Goal: Task Accomplishment & Management: Complete application form

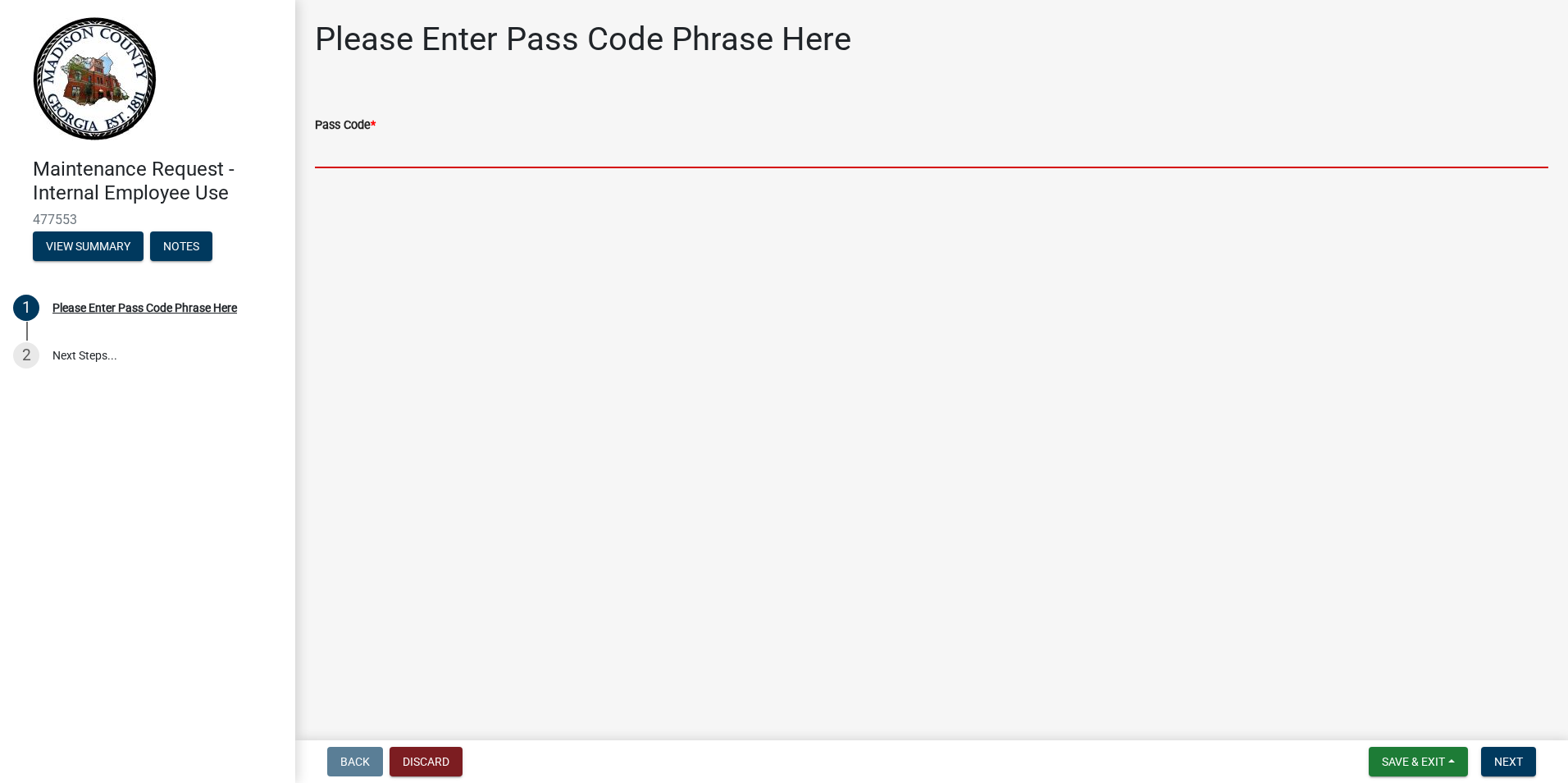
click at [378, 152] on input "Pass Code *" at bounding box center [932, 152] width 1234 height 33
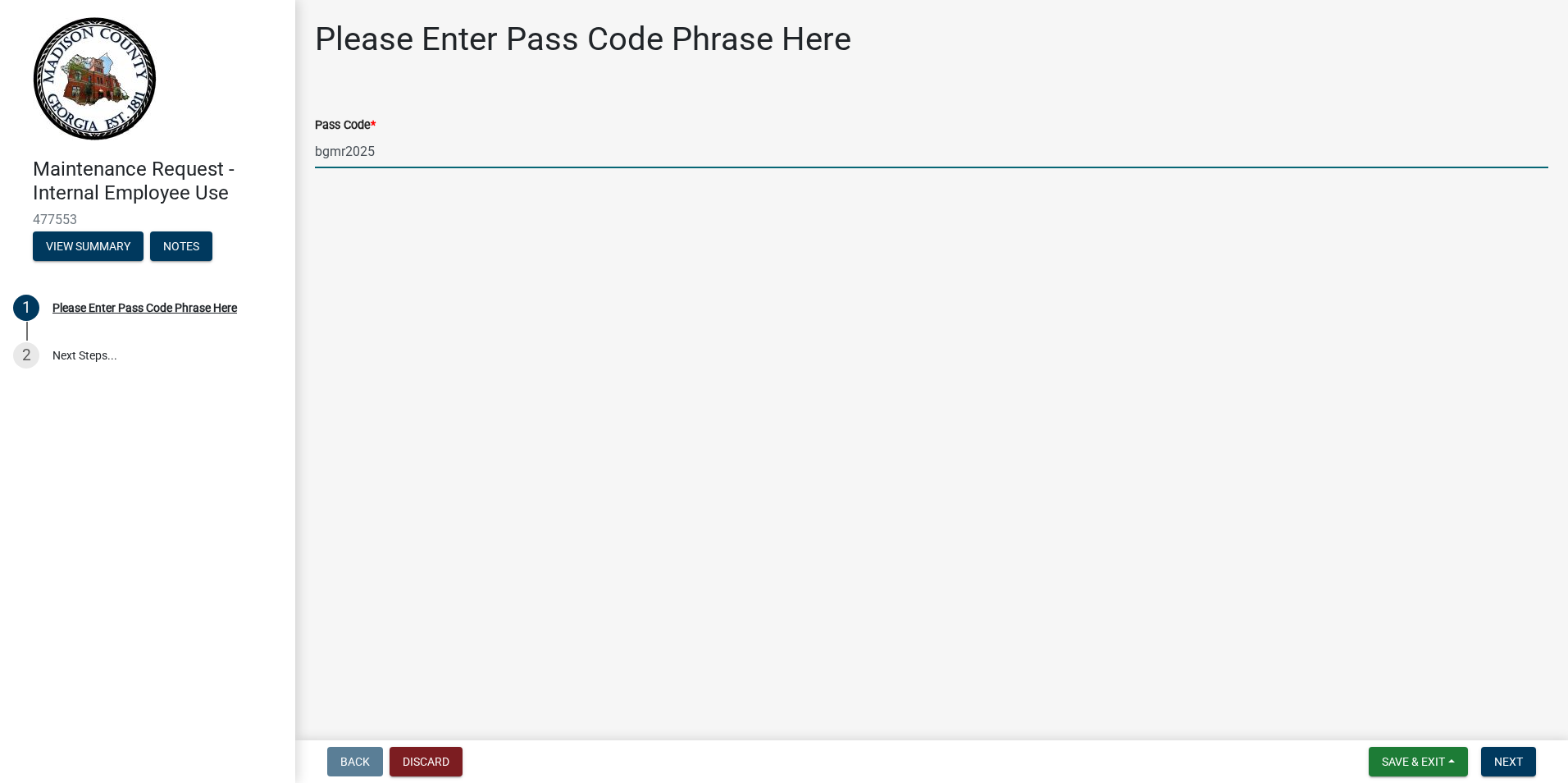
type input "bgmr2025"
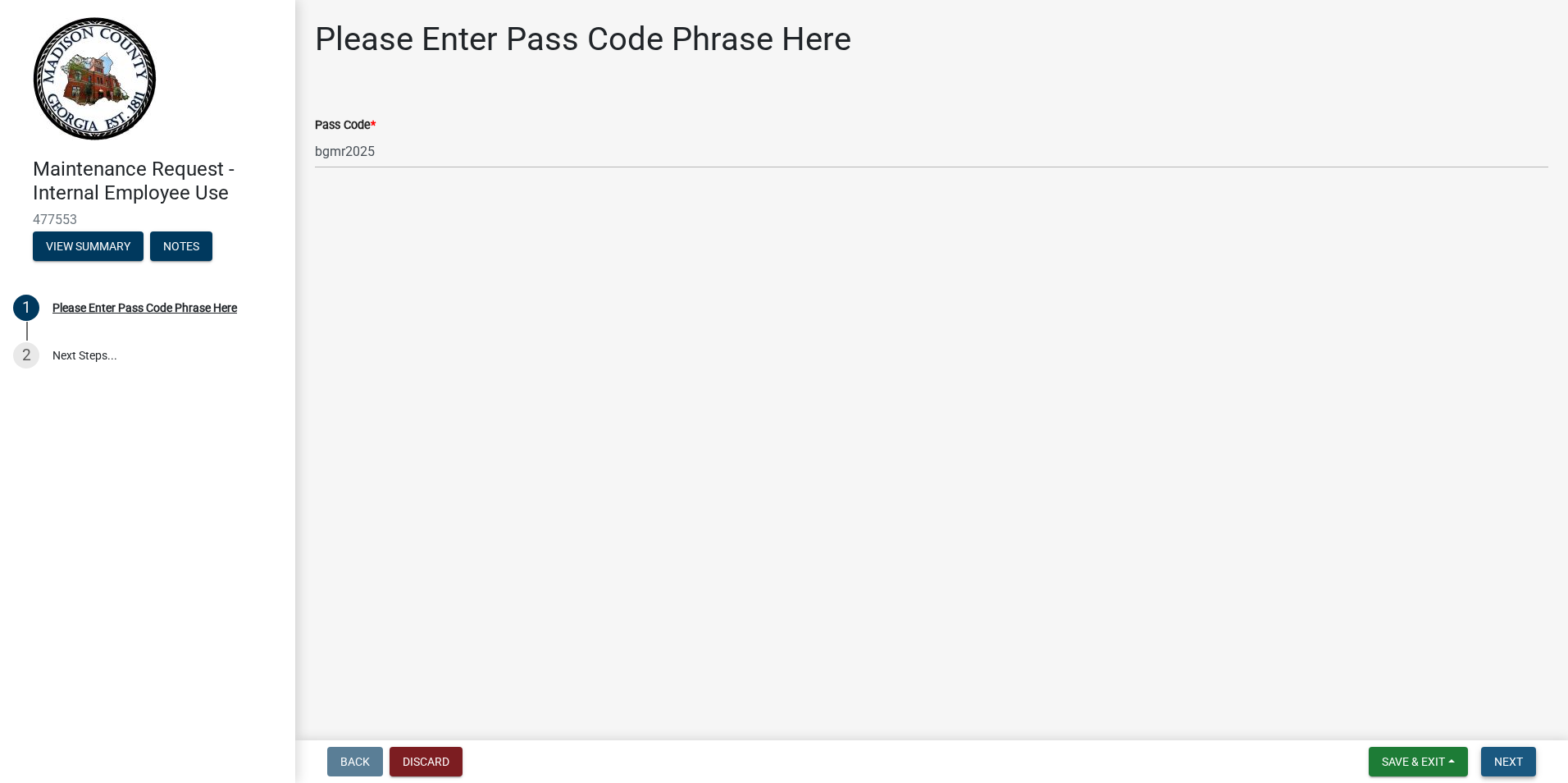
click at [1514, 761] on span "Next" at bounding box center [1508, 761] width 28 height 13
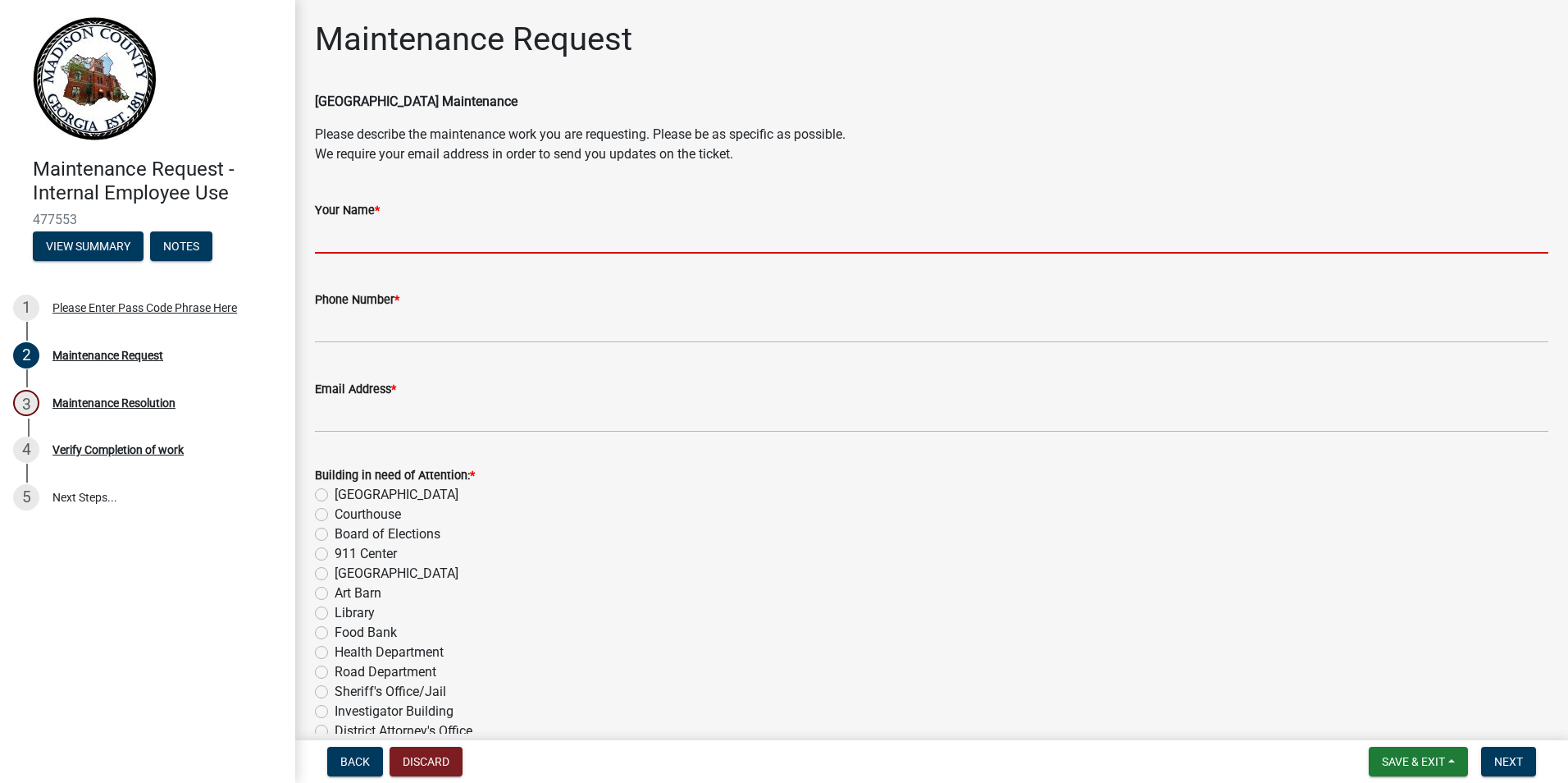
click at [465, 247] on input "Your Name *" at bounding box center [932, 237] width 1234 height 33
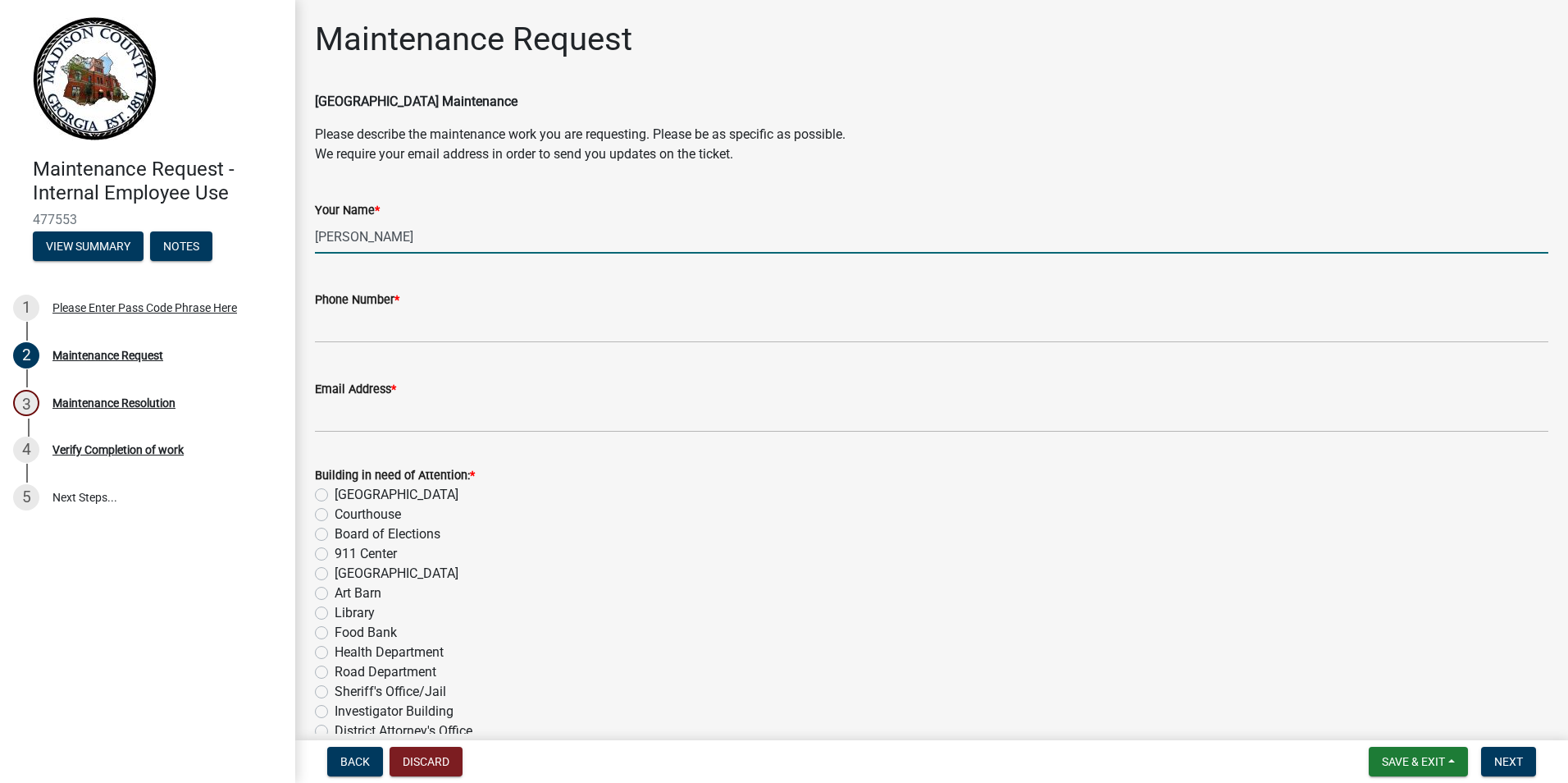
type input "[PERSON_NAME]"
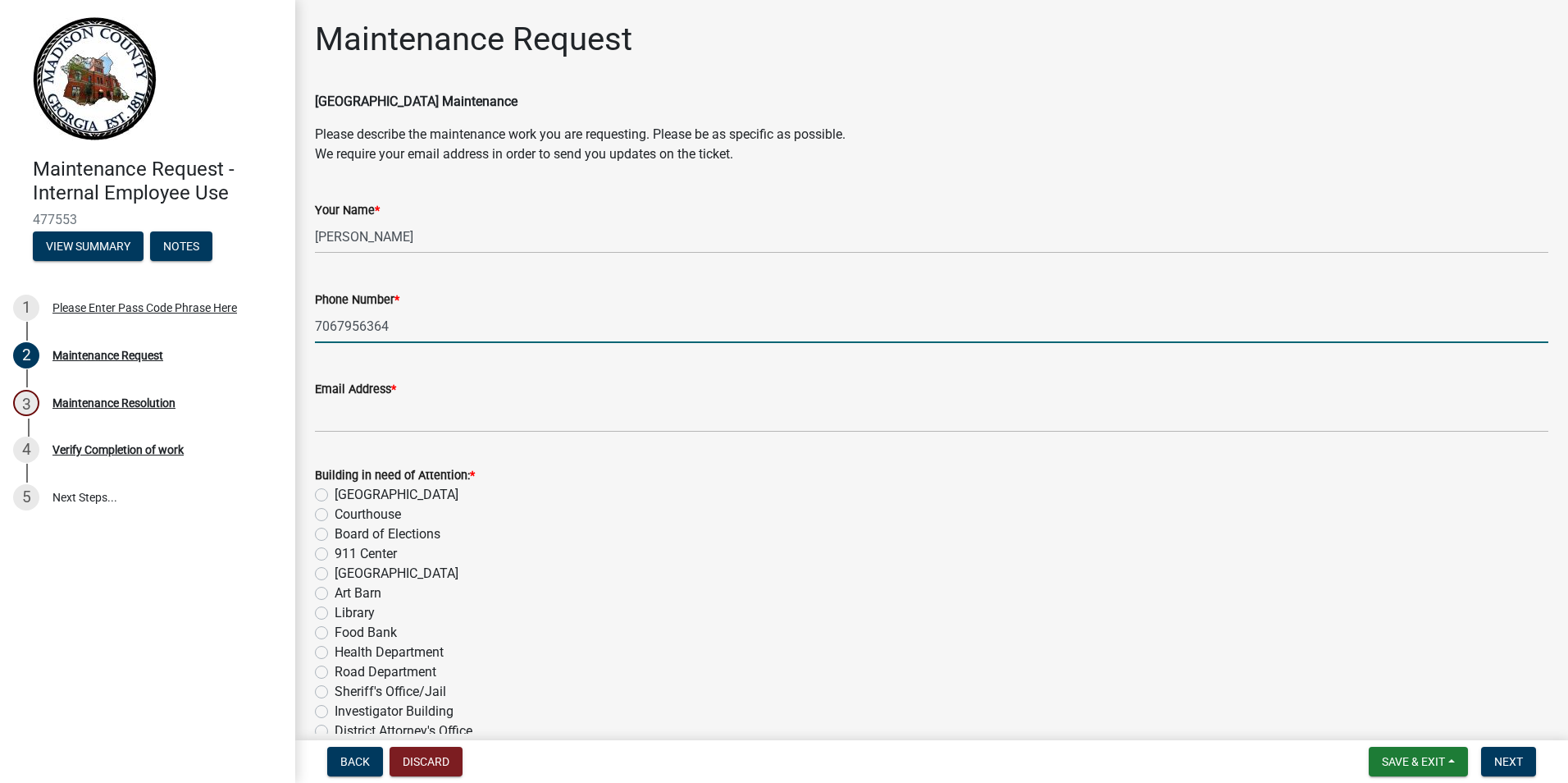
type input "7067956364"
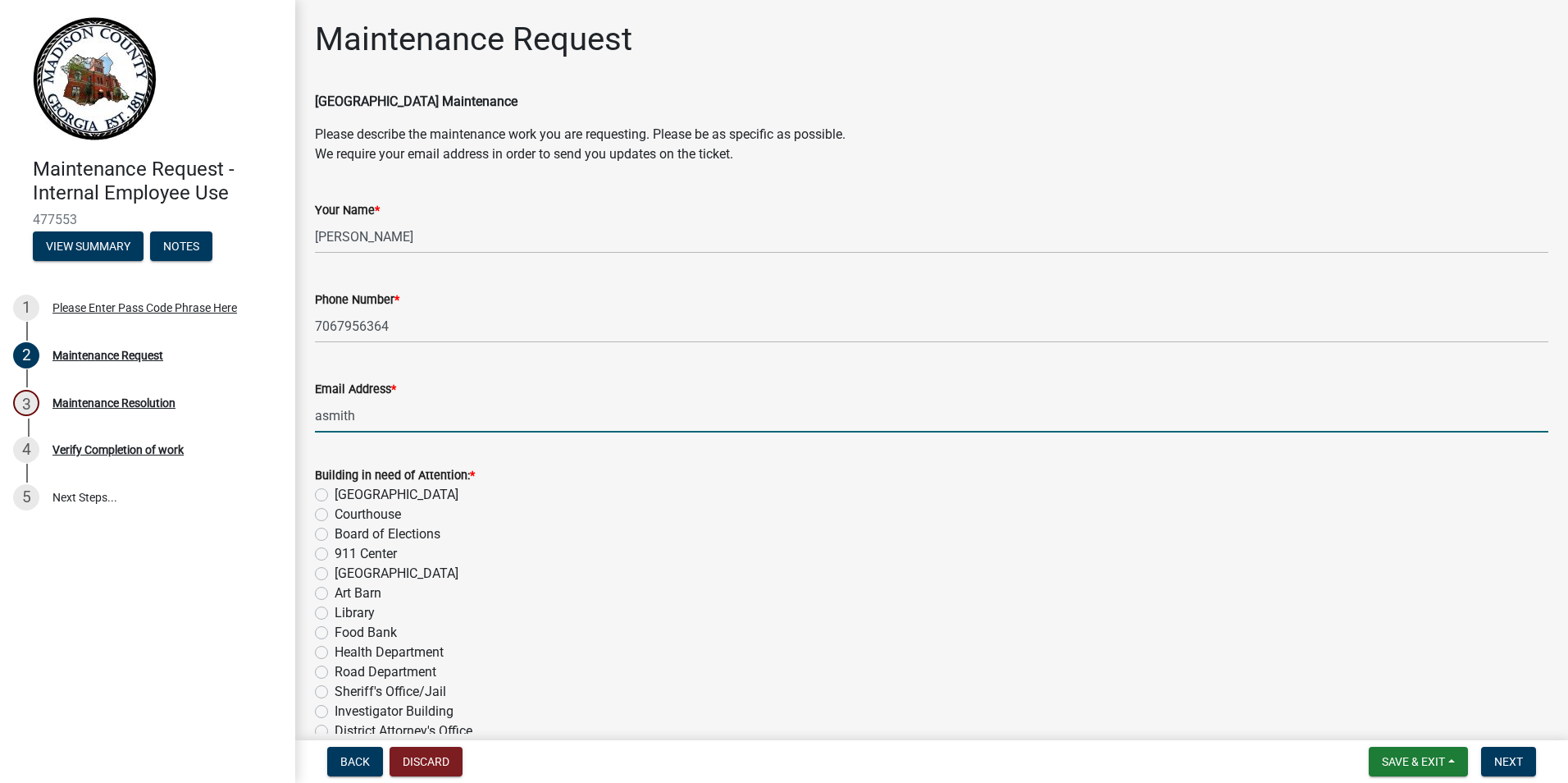
type input "[EMAIL_ADDRESS][DOMAIN_NAME]"
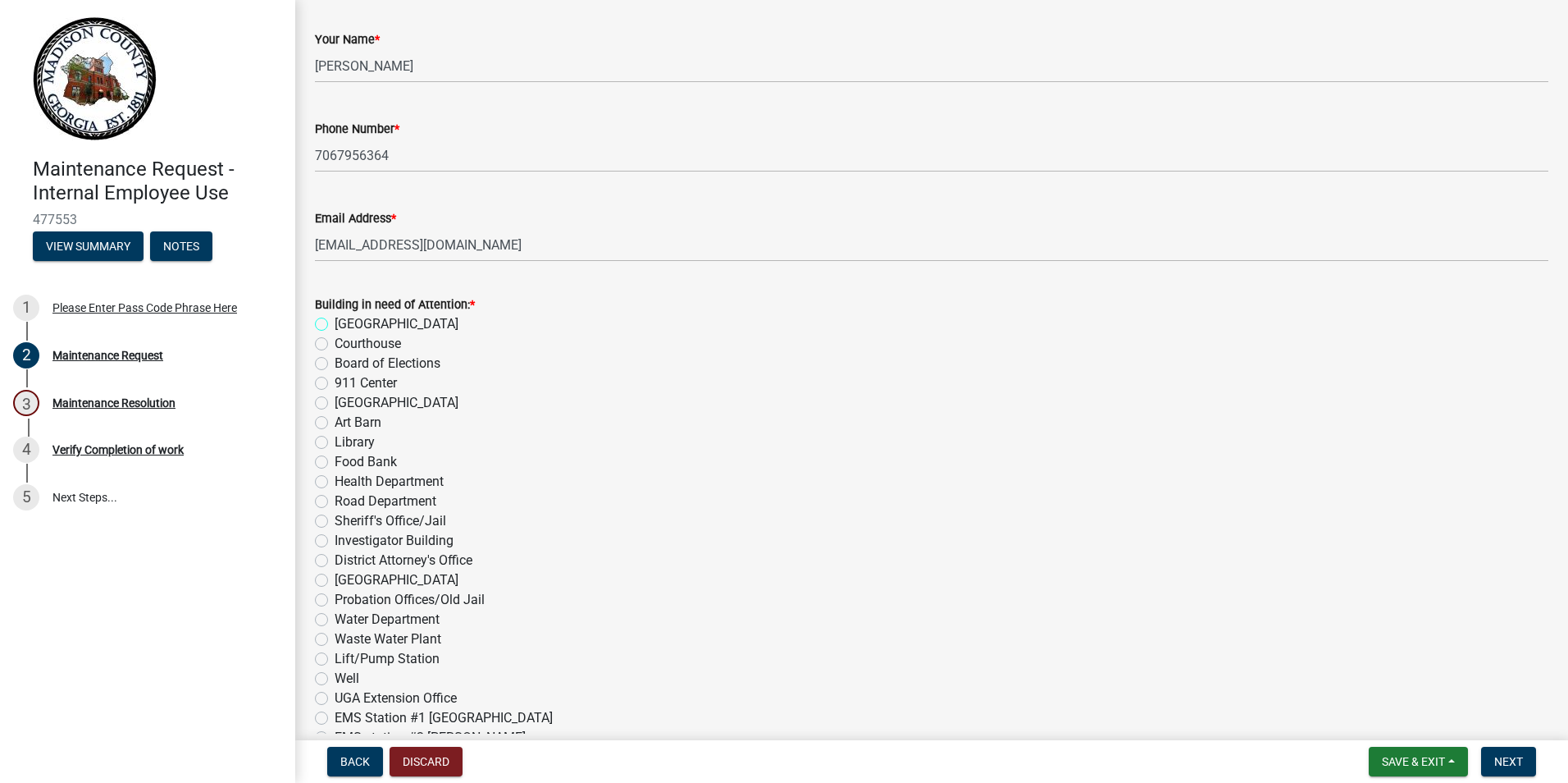
scroll to position [164, 0]
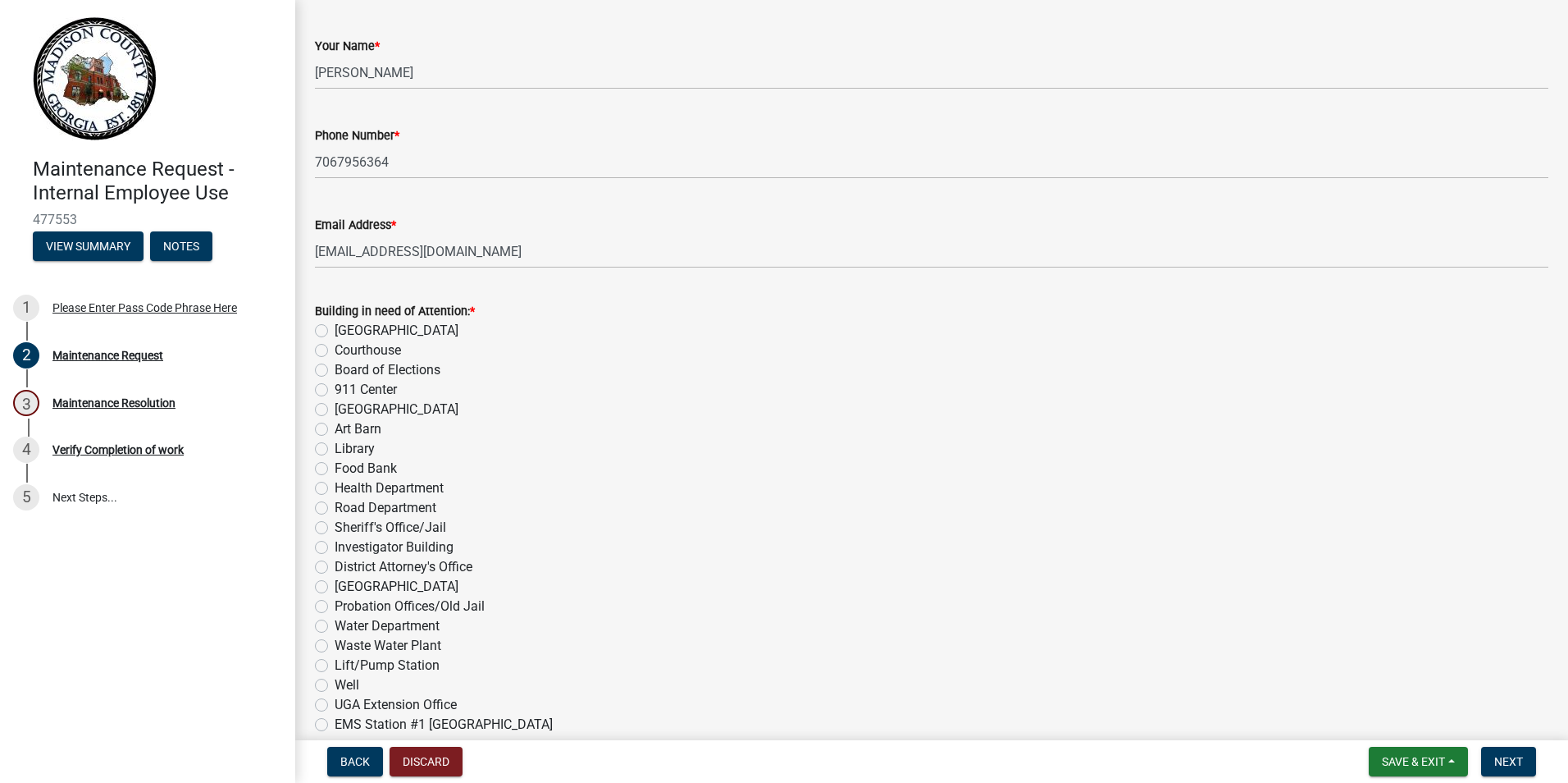
click at [365, 324] on label "[GEOGRAPHIC_DATA]" at bounding box center [396, 330] width 124 height 20
click at [345, 324] on input "[GEOGRAPHIC_DATA]" at bounding box center [339, 326] width 11 height 11
radio input "true"
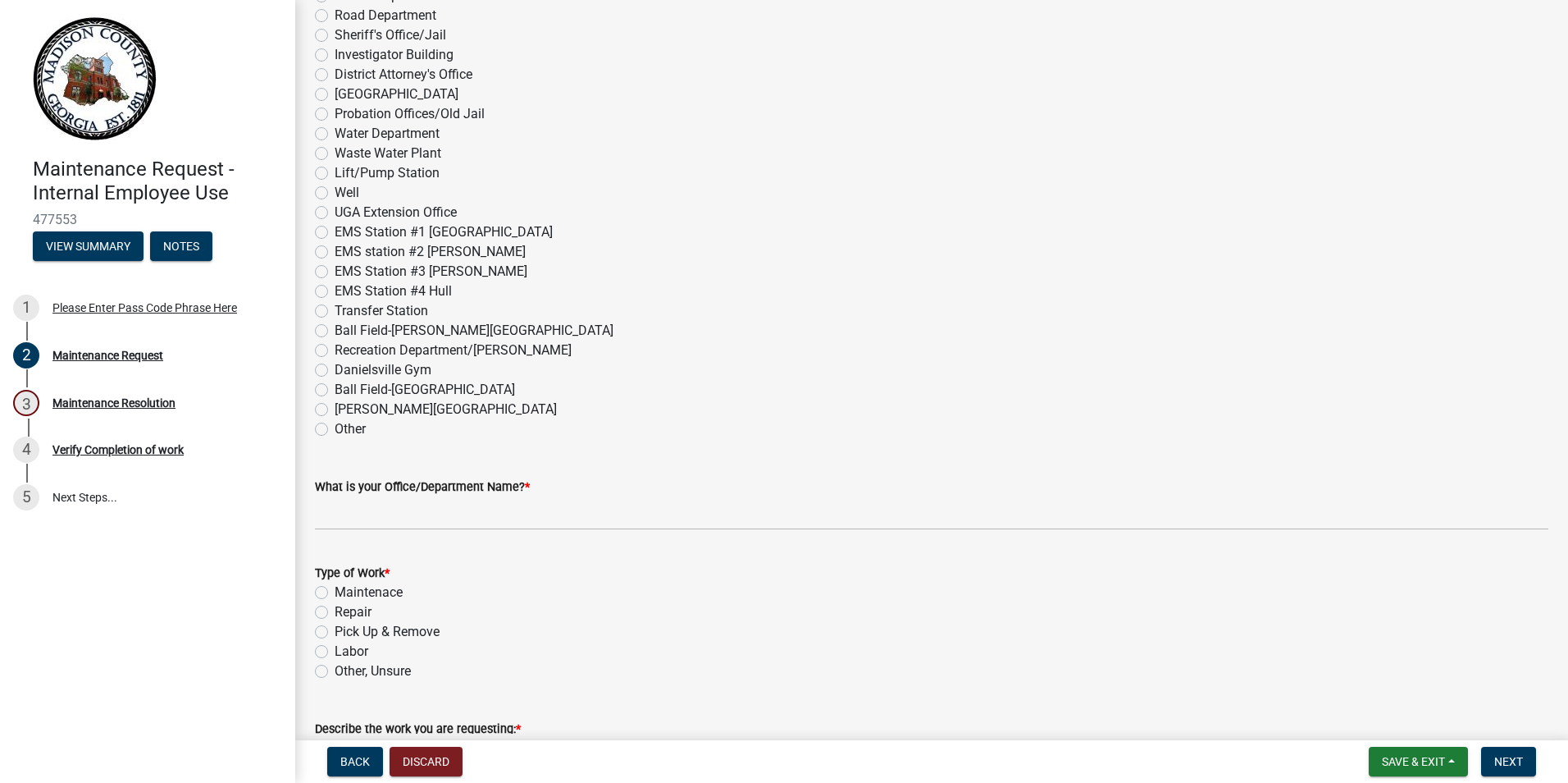
scroll to position [902, 0]
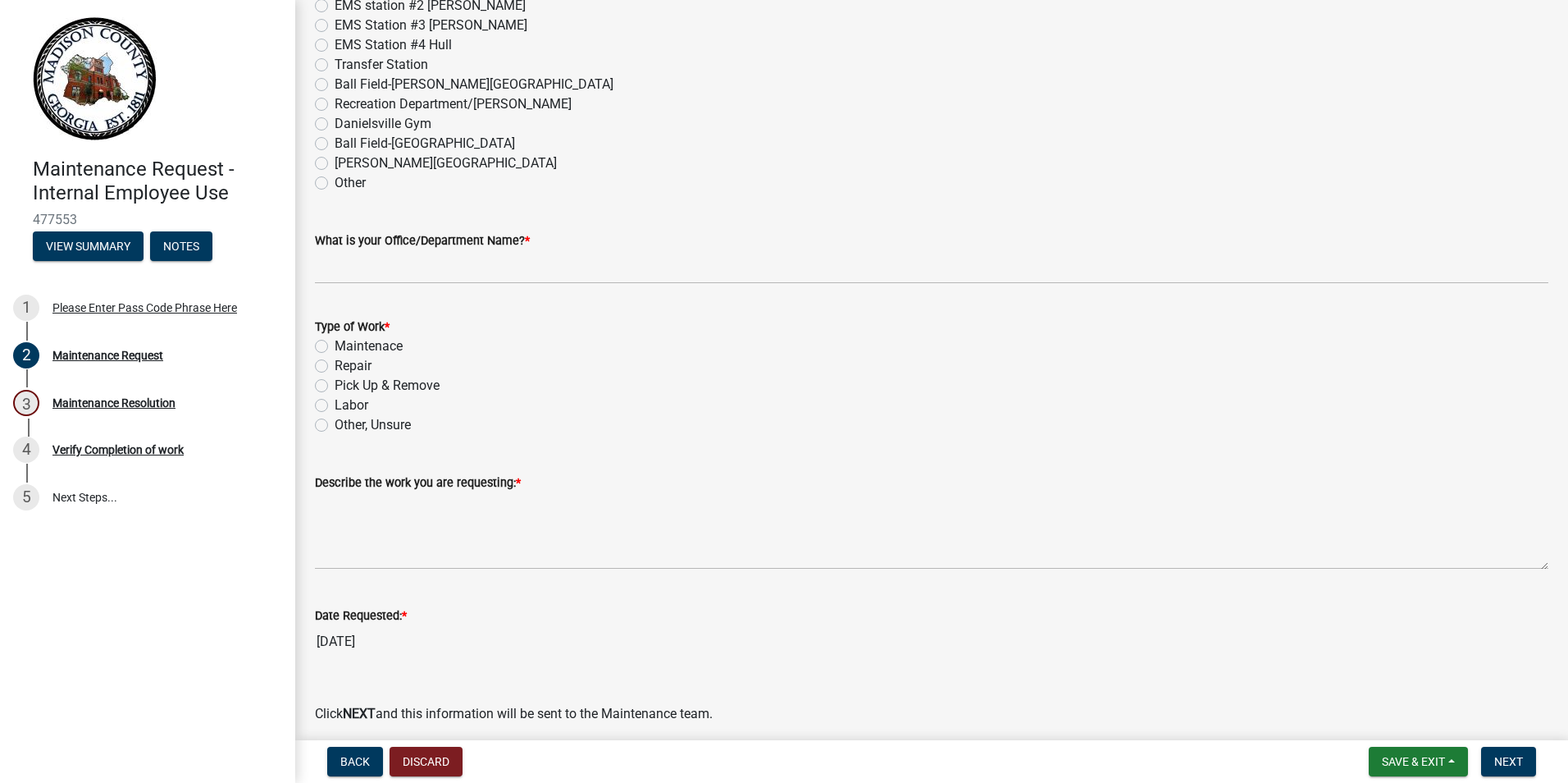
click at [338, 422] on label "Other, Unsure" at bounding box center [372, 425] width 76 height 20
click at [338, 422] on input "Other, Unsure" at bounding box center [339, 420] width 11 height 11
radio input "true"
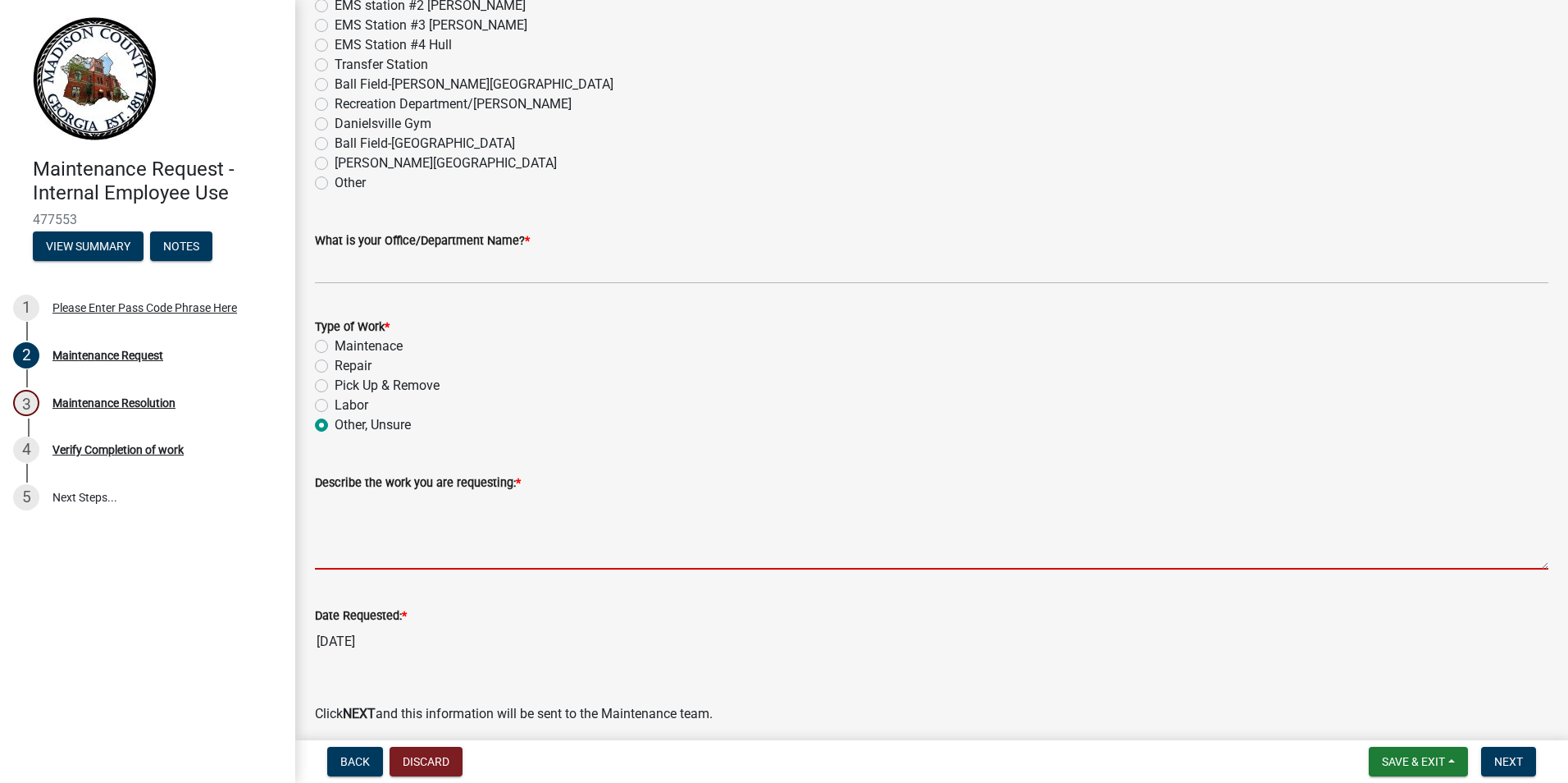
click at [366, 562] on textarea "Describe the work you are requesting: *" at bounding box center [932, 530] width 1234 height 77
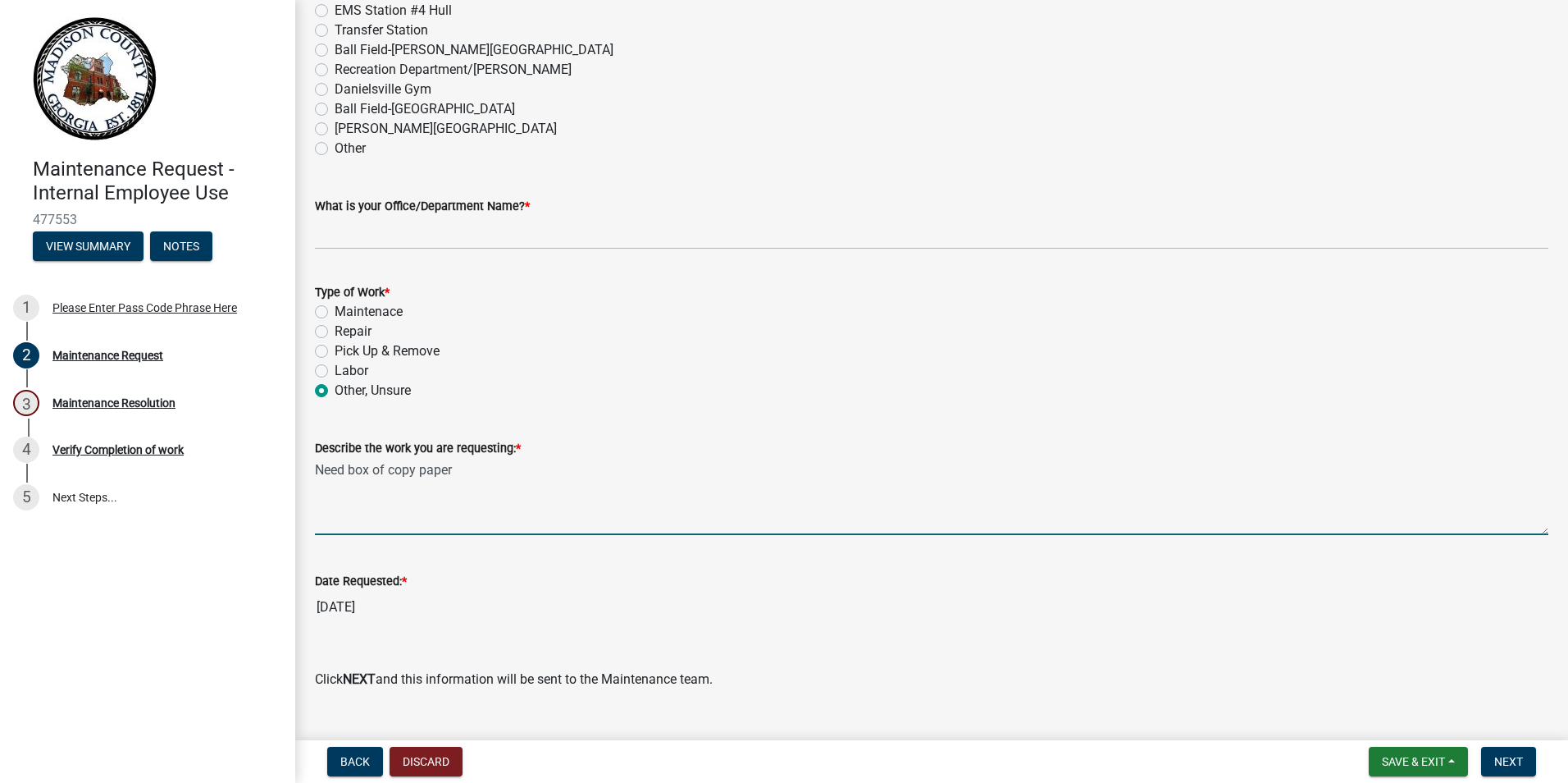
scroll to position [970, 0]
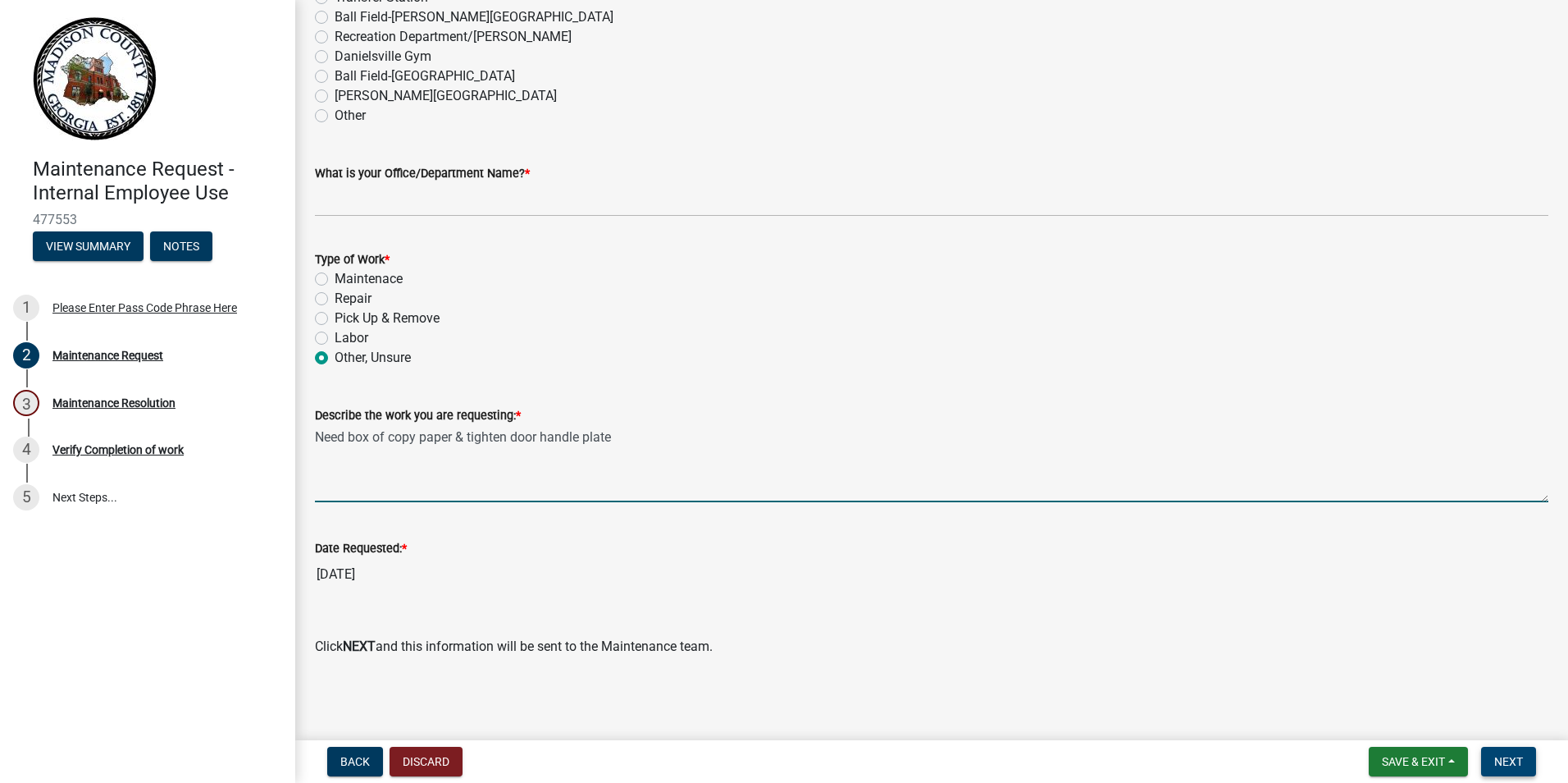
type textarea "Need box of copy paper & tighten door handle plate"
click at [1517, 759] on span "Next" at bounding box center [1508, 761] width 28 height 13
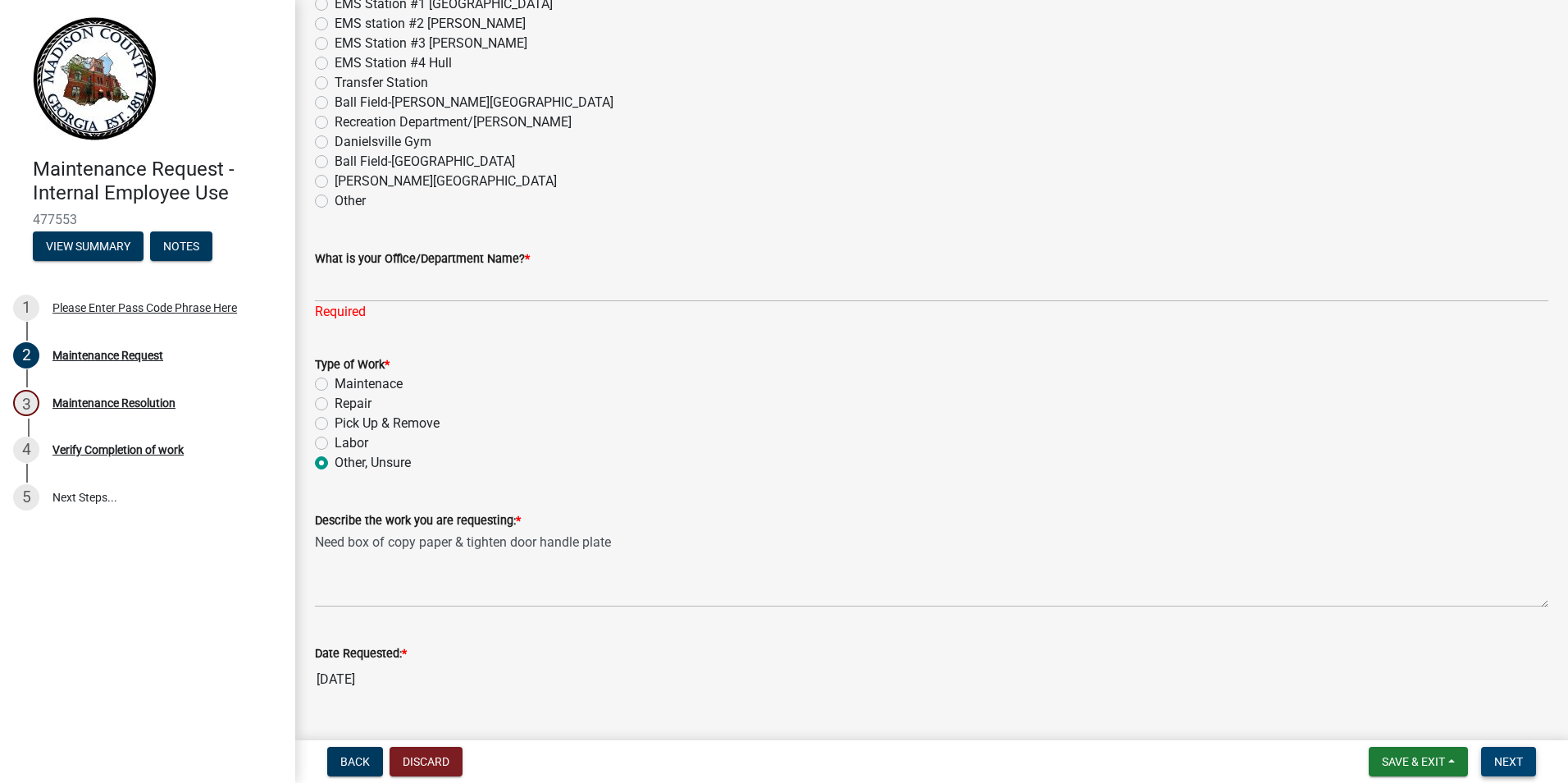
scroll to position [989, 0]
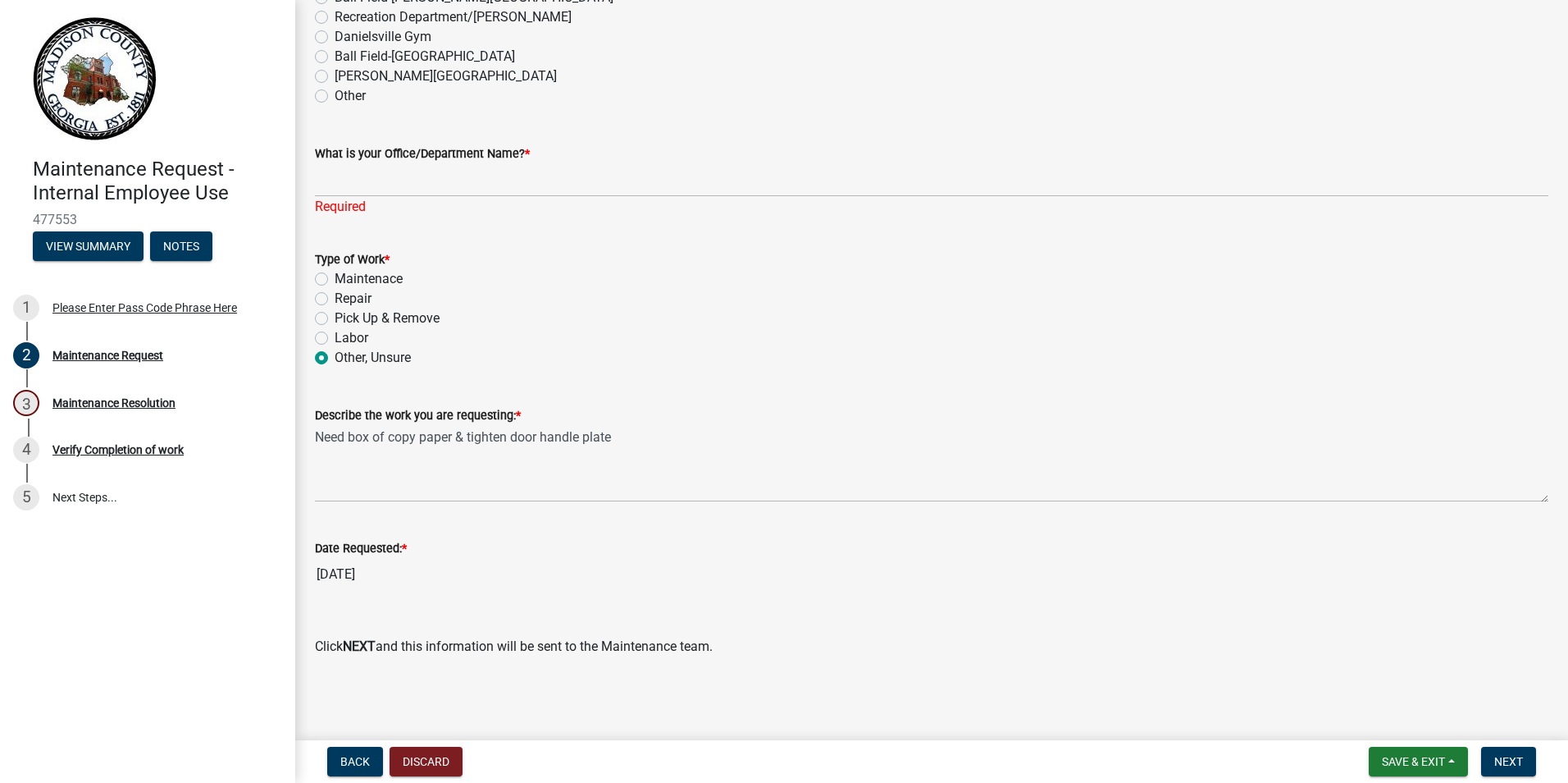
click at [334, 360] on label "Other, Unsure" at bounding box center [372, 358] width 76 height 20
click at [334, 359] on input "Other, Unsure" at bounding box center [339, 353] width 11 height 11
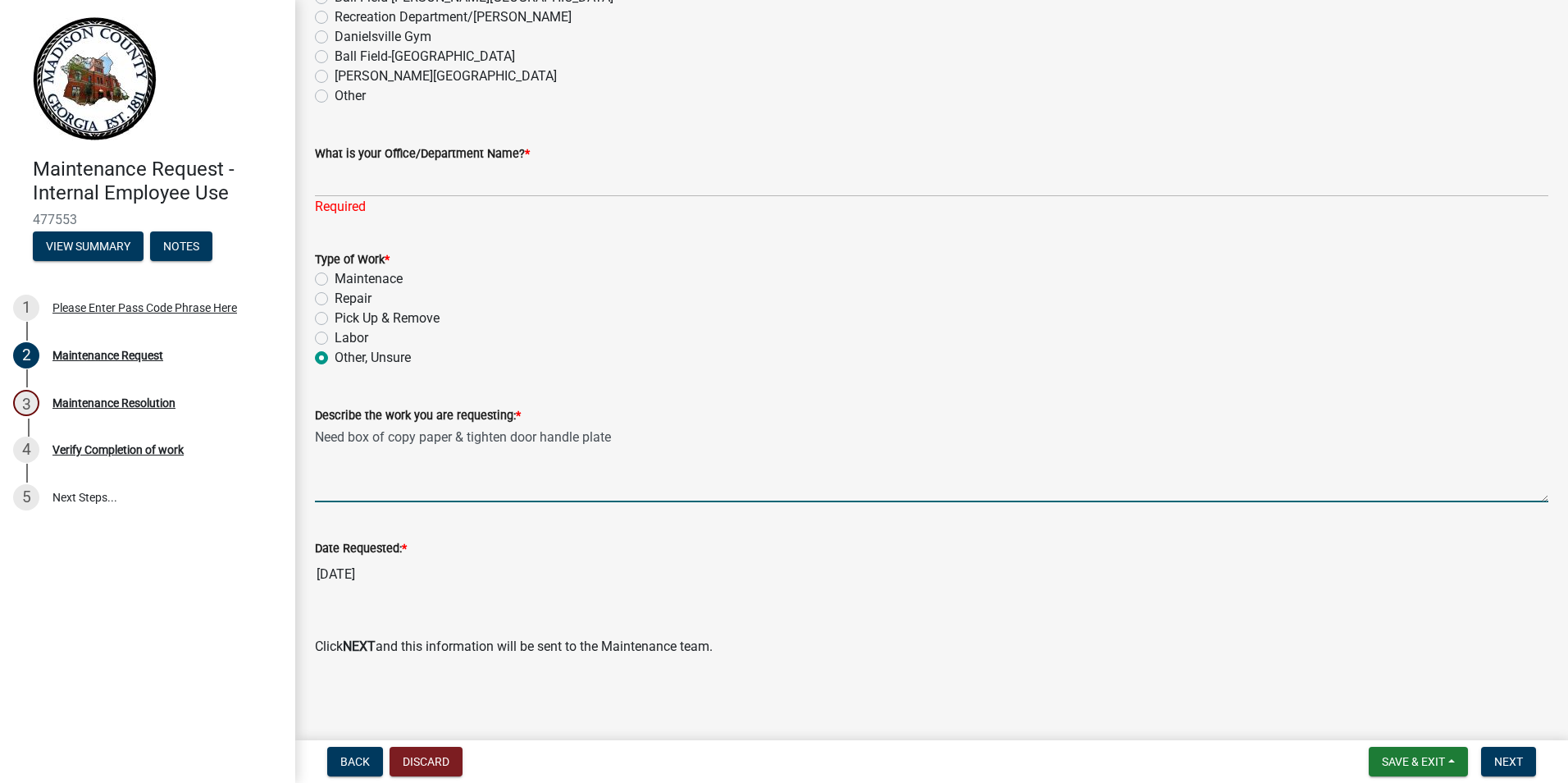
click at [370, 474] on textarea "Need box of copy paper & tighten door handle plate" at bounding box center [932, 463] width 1234 height 77
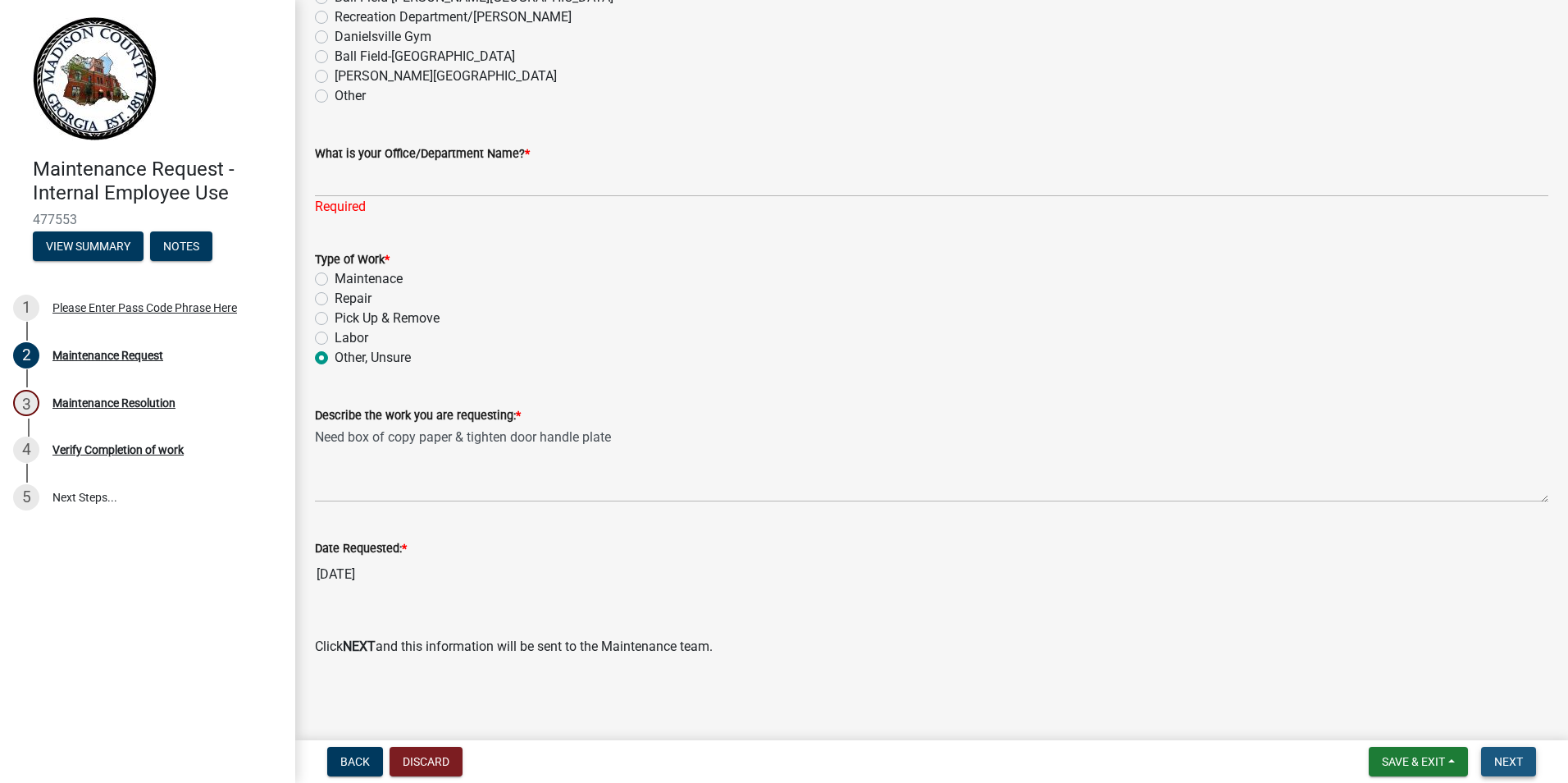
click at [1514, 766] on span "Next" at bounding box center [1508, 761] width 28 height 13
click at [334, 301] on label "Repair" at bounding box center [353, 298] width 37 height 20
click at [334, 299] on input "Repair" at bounding box center [339, 293] width 11 height 11
radio input "true"
click at [328, 274] on div "Maintenace" at bounding box center [932, 279] width 1234 height 20
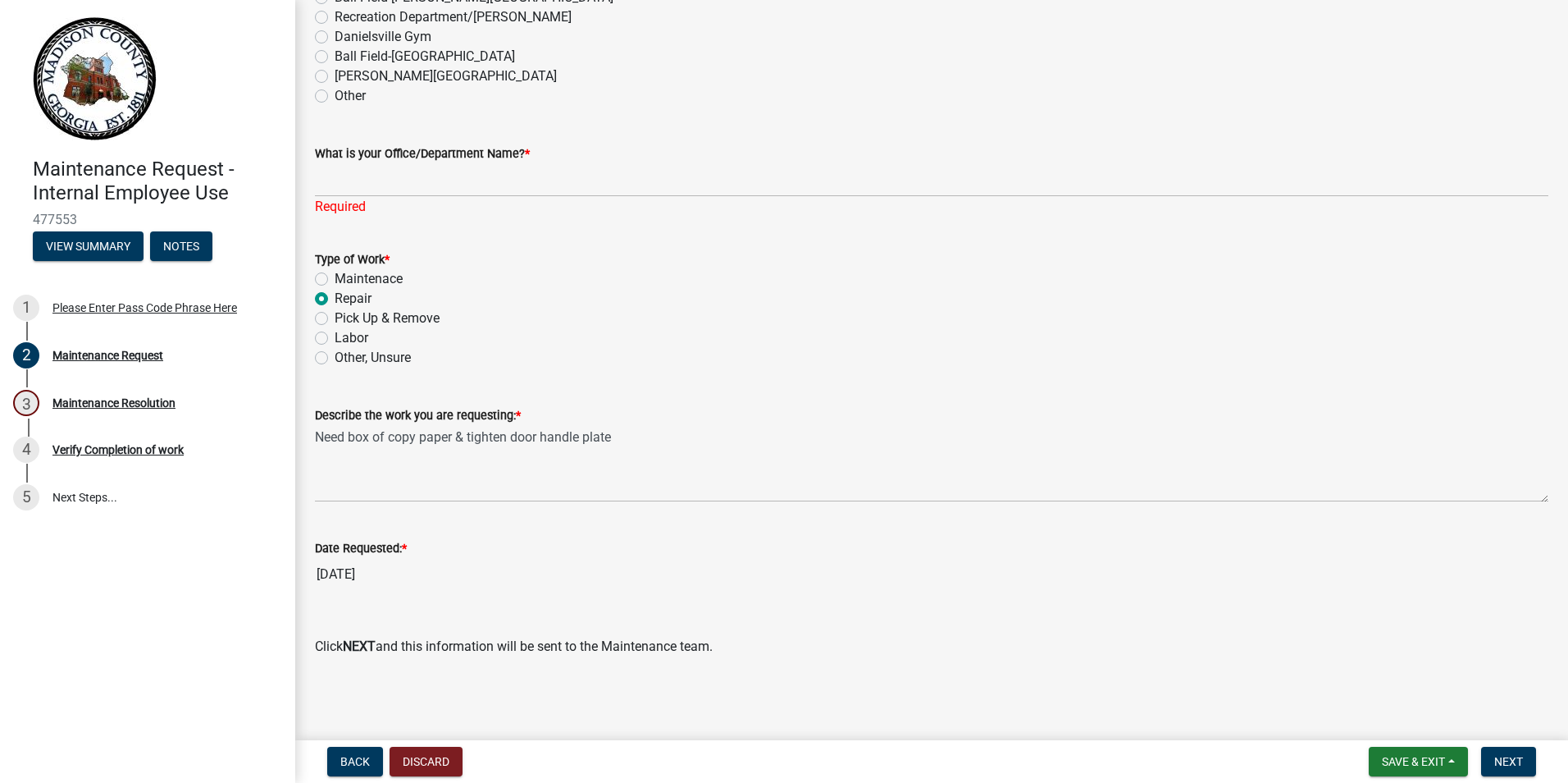
click at [332, 279] on div "Maintenace" at bounding box center [932, 279] width 1234 height 20
click at [334, 277] on label "Maintenace" at bounding box center [369, 279] width 68 height 20
click at [334, 277] on input "Maintenace" at bounding box center [339, 274] width 11 height 11
radio input "true"
click at [1517, 758] on span "Next" at bounding box center [1508, 761] width 28 height 13
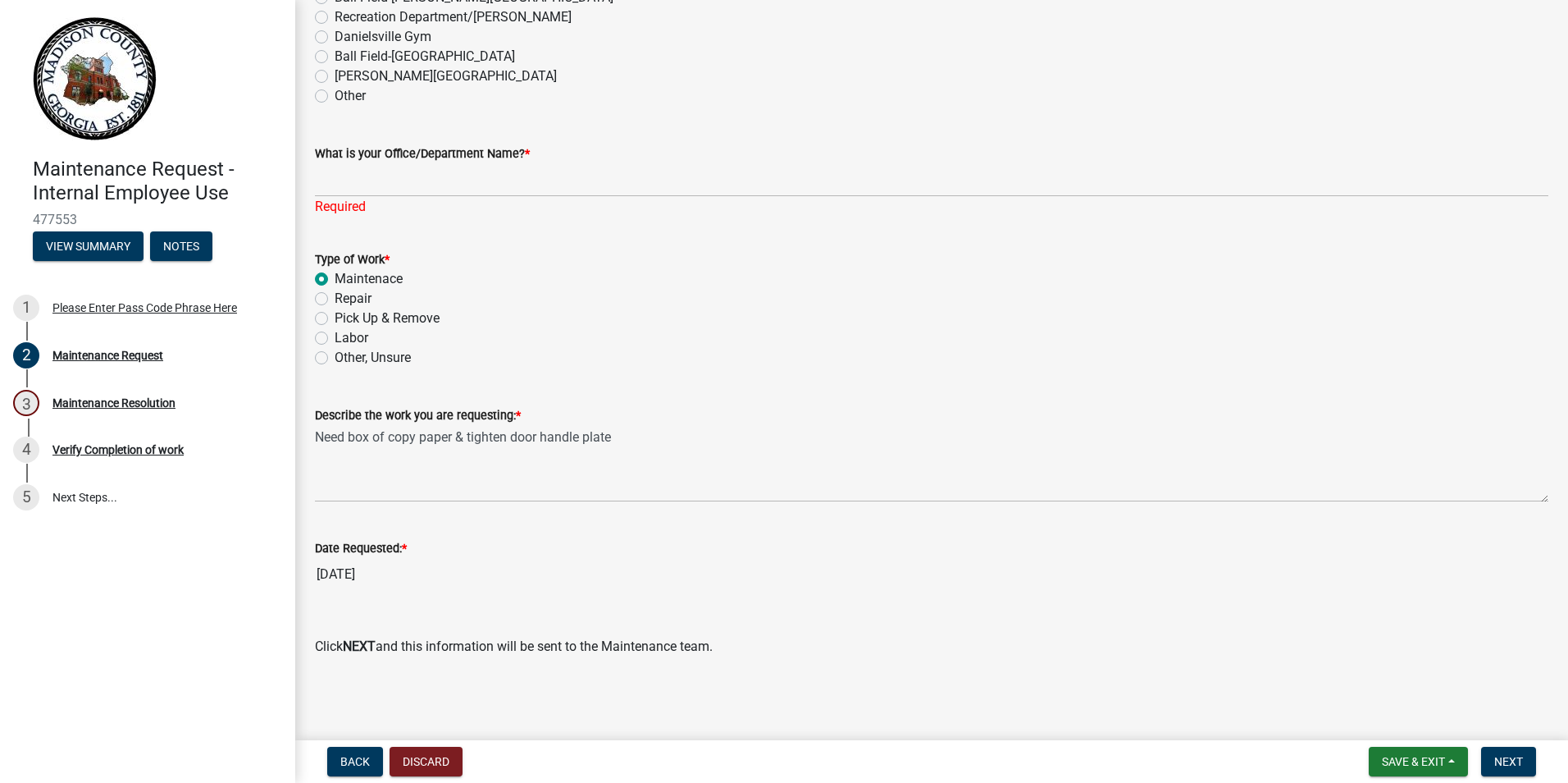
click at [358, 565] on input "[DATE]" at bounding box center [932, 575] width 1234 height 33
drag, startPoint x: 431, startPoint y: 571, endPoint x: 457, endPoint y: 571, distance: 26.0
click at [432, 571] on input "[DATE]" at bounding box center [932, 575] width 1234 height 33
click at [1503, 755] on button "Next" at bounding box center [1508, 761] width 55 height 29
click at [344, 217] on wm-data-entity-input "What is your Office/Department Name? * Required" at bounding box center [932, 175] width 1234 height 109
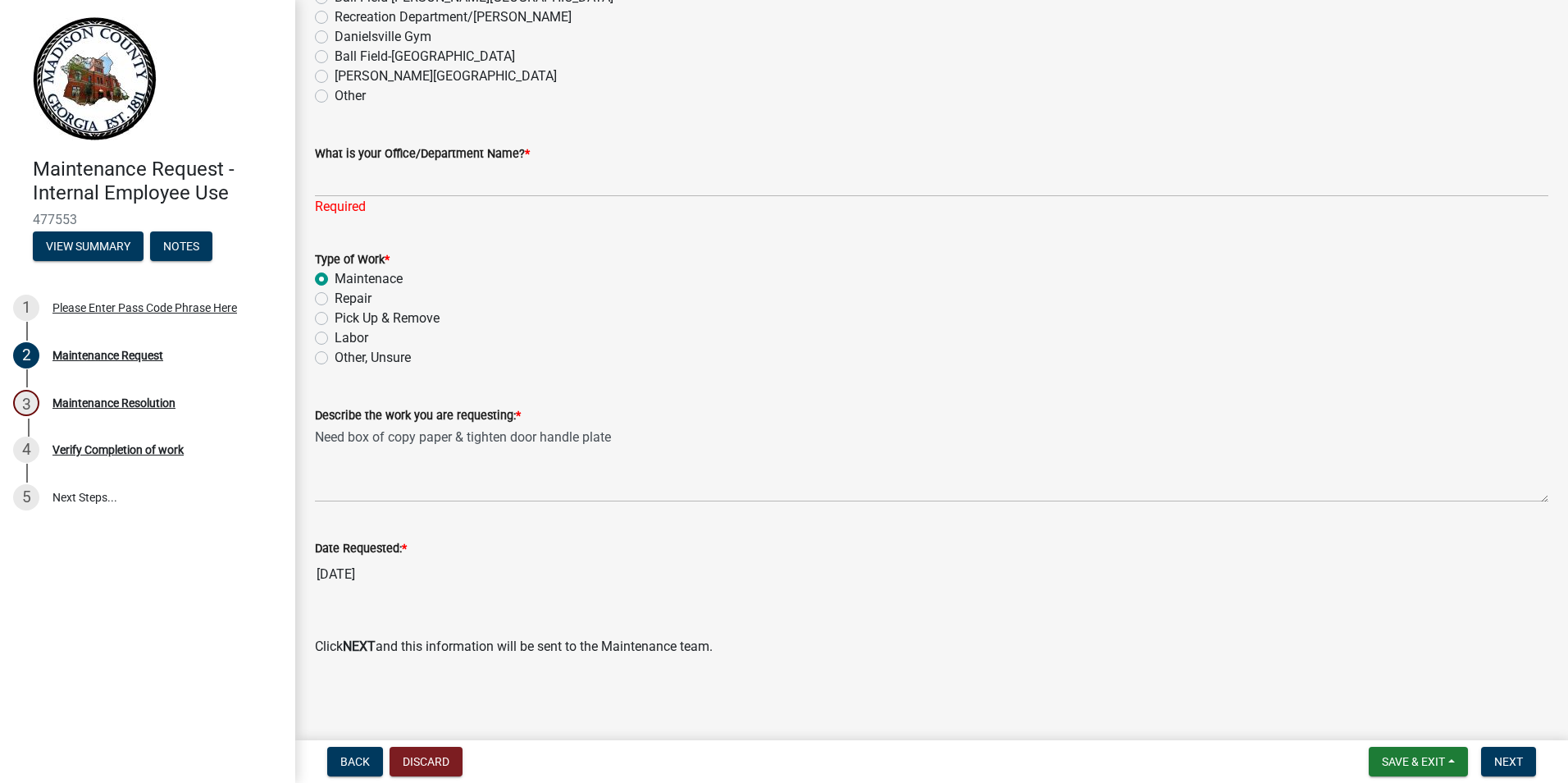
click at [354, 198] on div "Required" at bounding box center [932, 206] width 1234 height 20
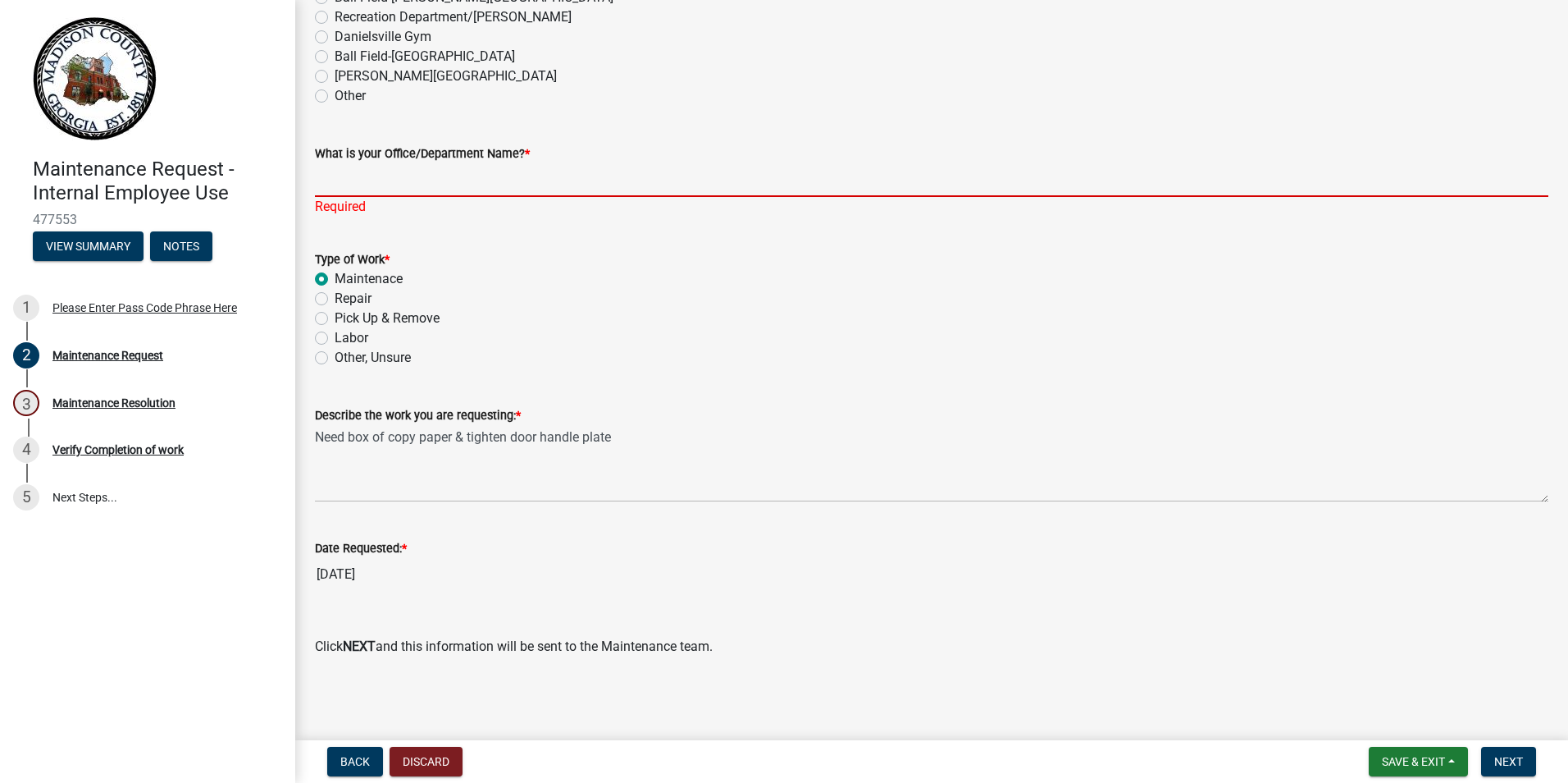
click at [364, 173] on input "What is your Office/Department Name? *" at bounding box center [932, 180] width 1234 height 33
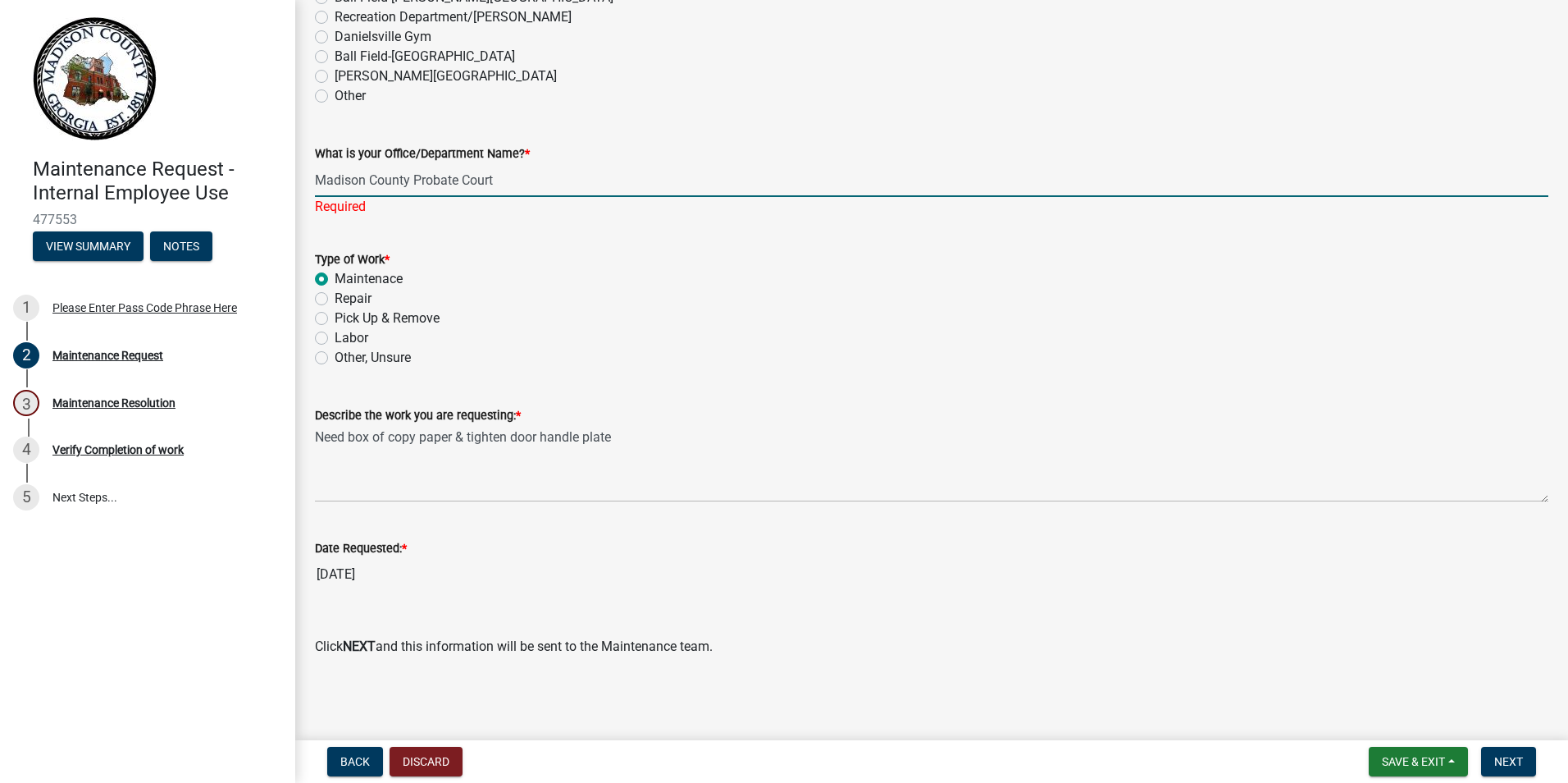
type input "Madison County Probate Court"
click at [367, 351] on label "Other, Unsure" at bounding box center [372, 358] width 76 height 20
click at [345, 351] on input "Other, Unsure" at bounding box center [339, 353] width 11 height 11
radio input "true"
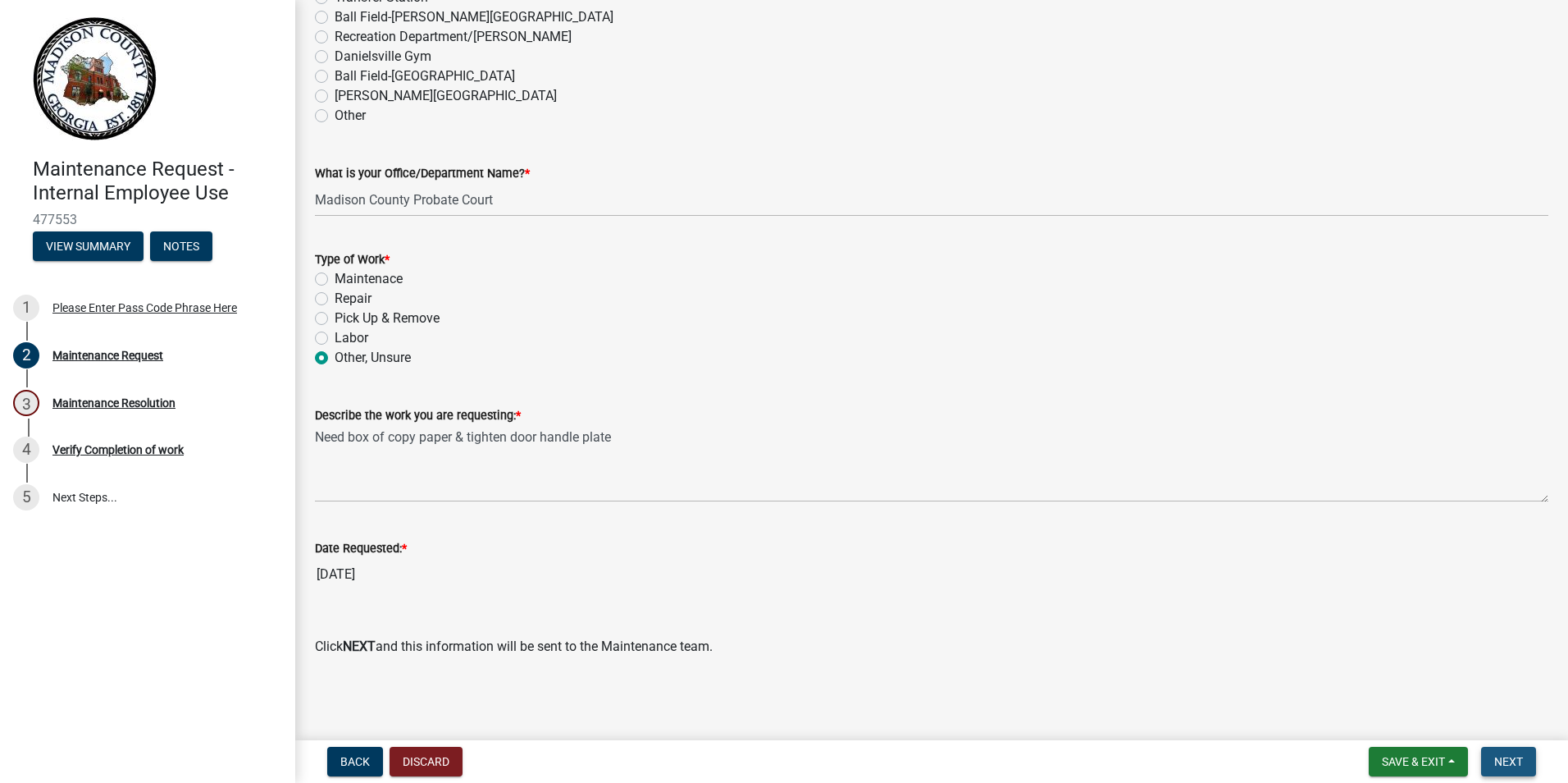
click at [1506, 752] on button "Next" at bounding box center [1508, 761] width 55 height 29
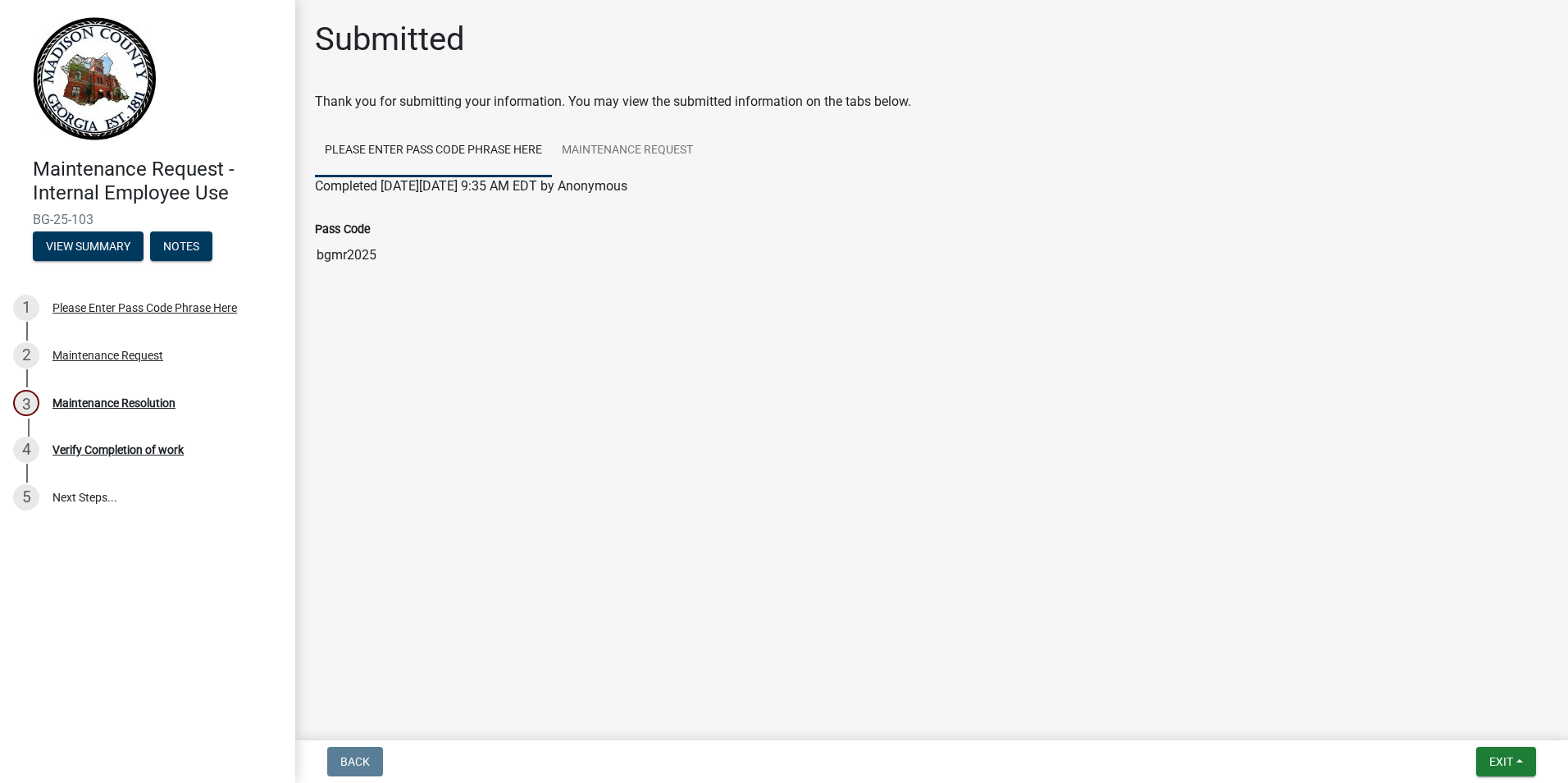
click at [441, 164] on link "Please Enter Pass Code Phrase Here" at bounding box center [433, 152] width 238 height 53
click at [557, 154] on link "Maintenance Request" at bounding box center [628, 152] width 151 height 53
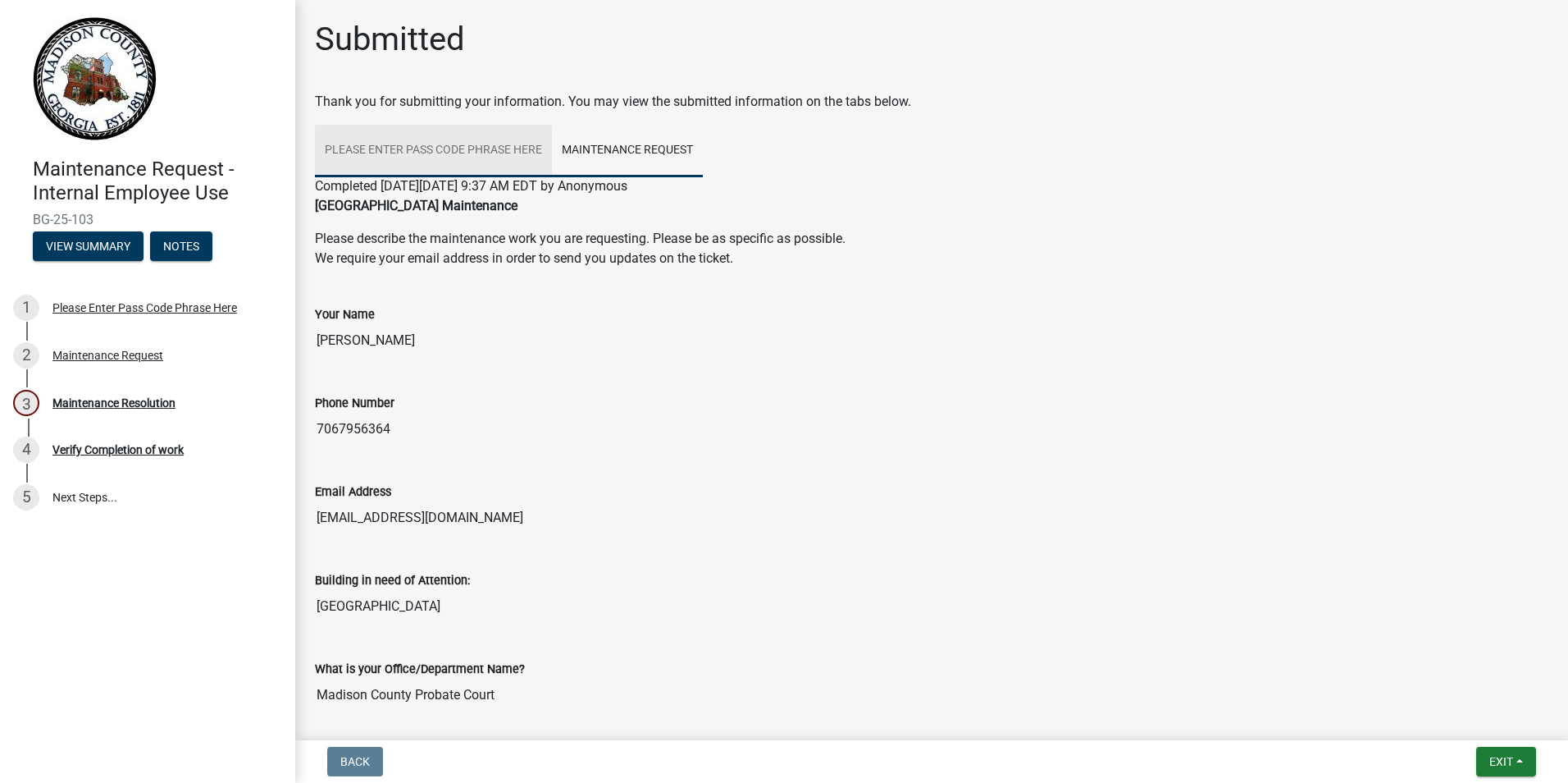
click at [473, 150] on link "Please Enter Pass Code Phrase Here" at bounding box center [433, 152] width 238 height 53
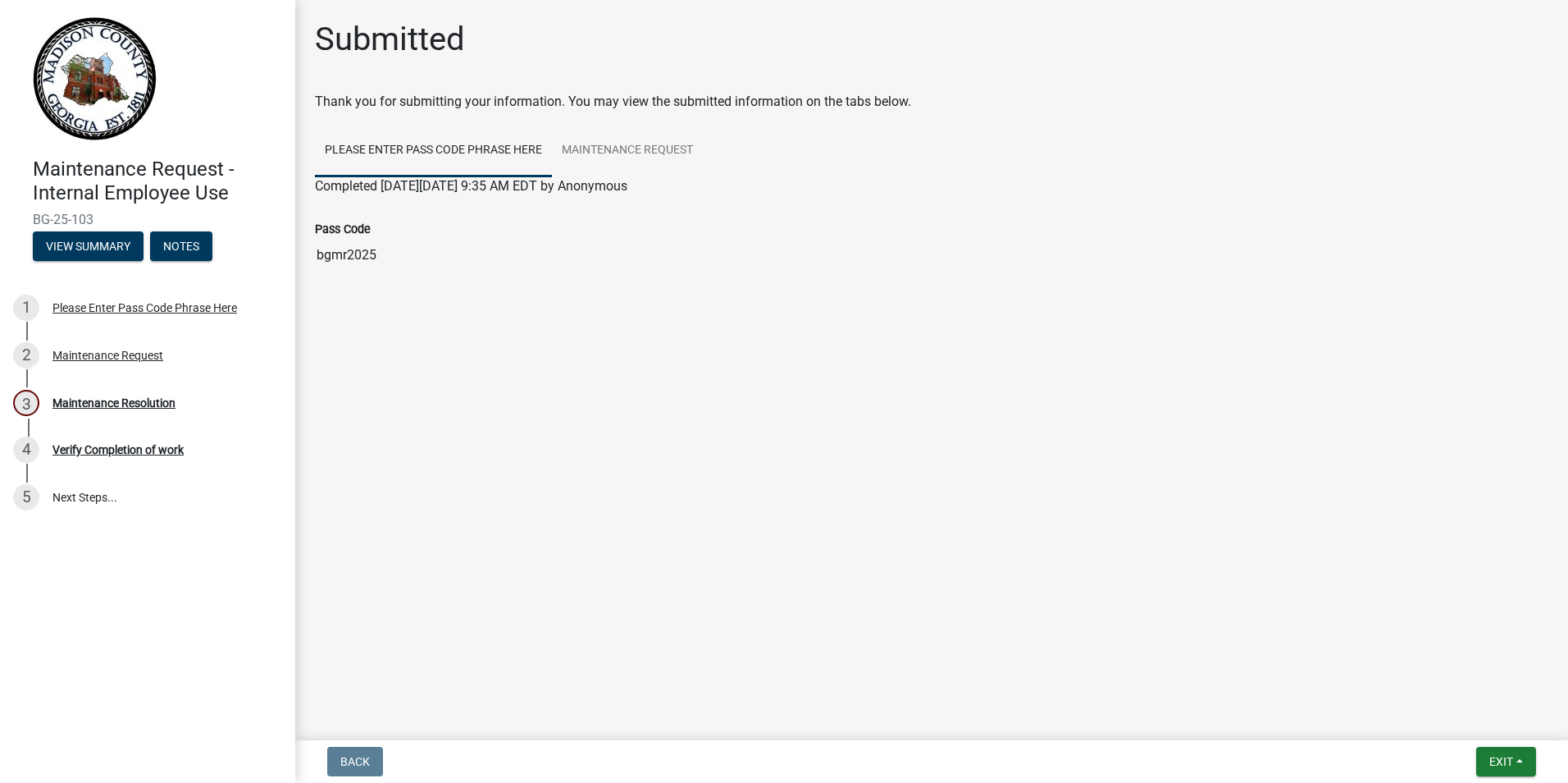
click at [319, 273] on div "Pass Code bgmr2025" at bounding box center [932, 240] width 1258 height 89
click at [648, 160] on link "Maintenance Request" at bounding box center [628, 152] width 151 height 53
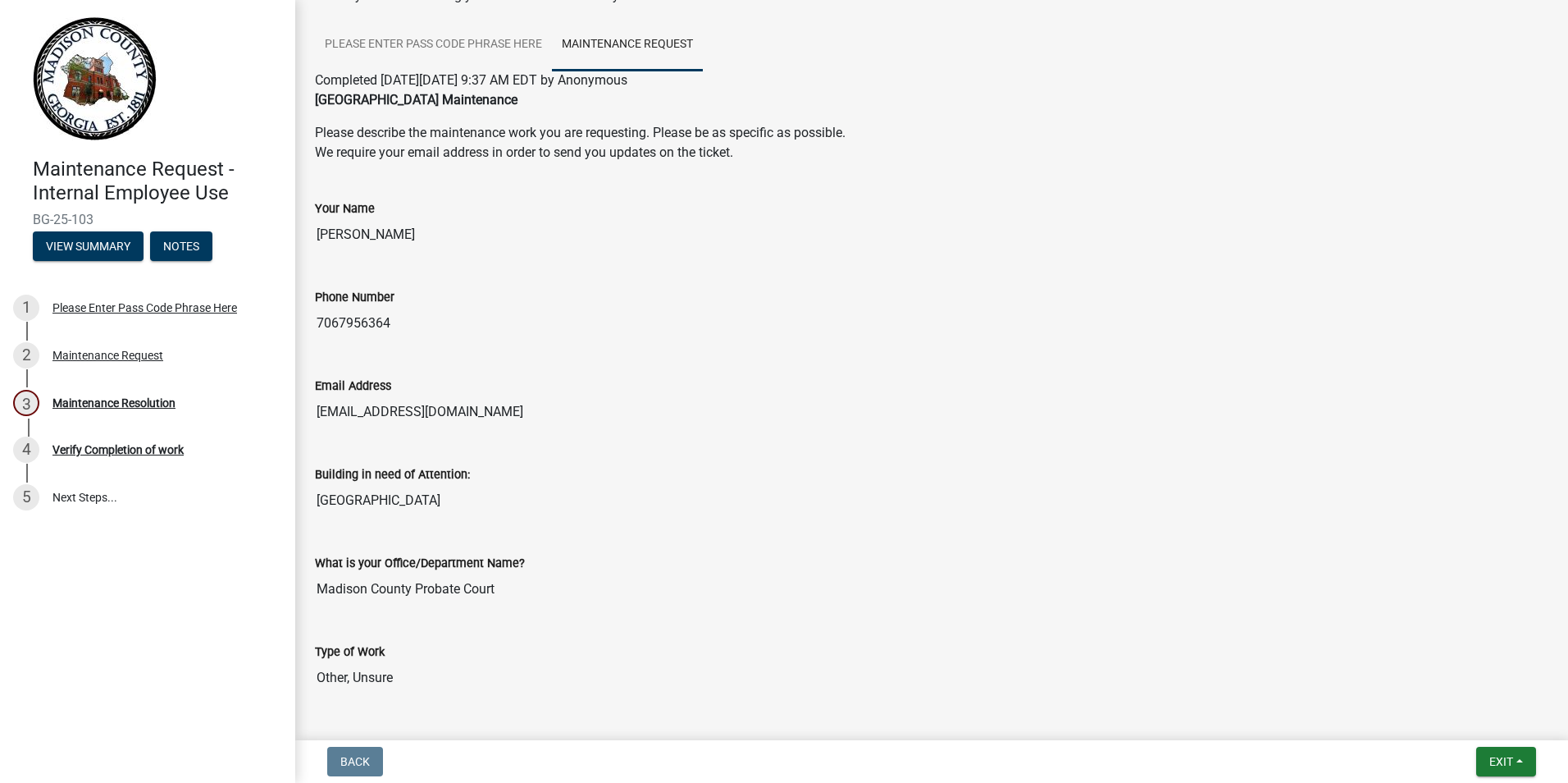
scroll to position [485, 0]
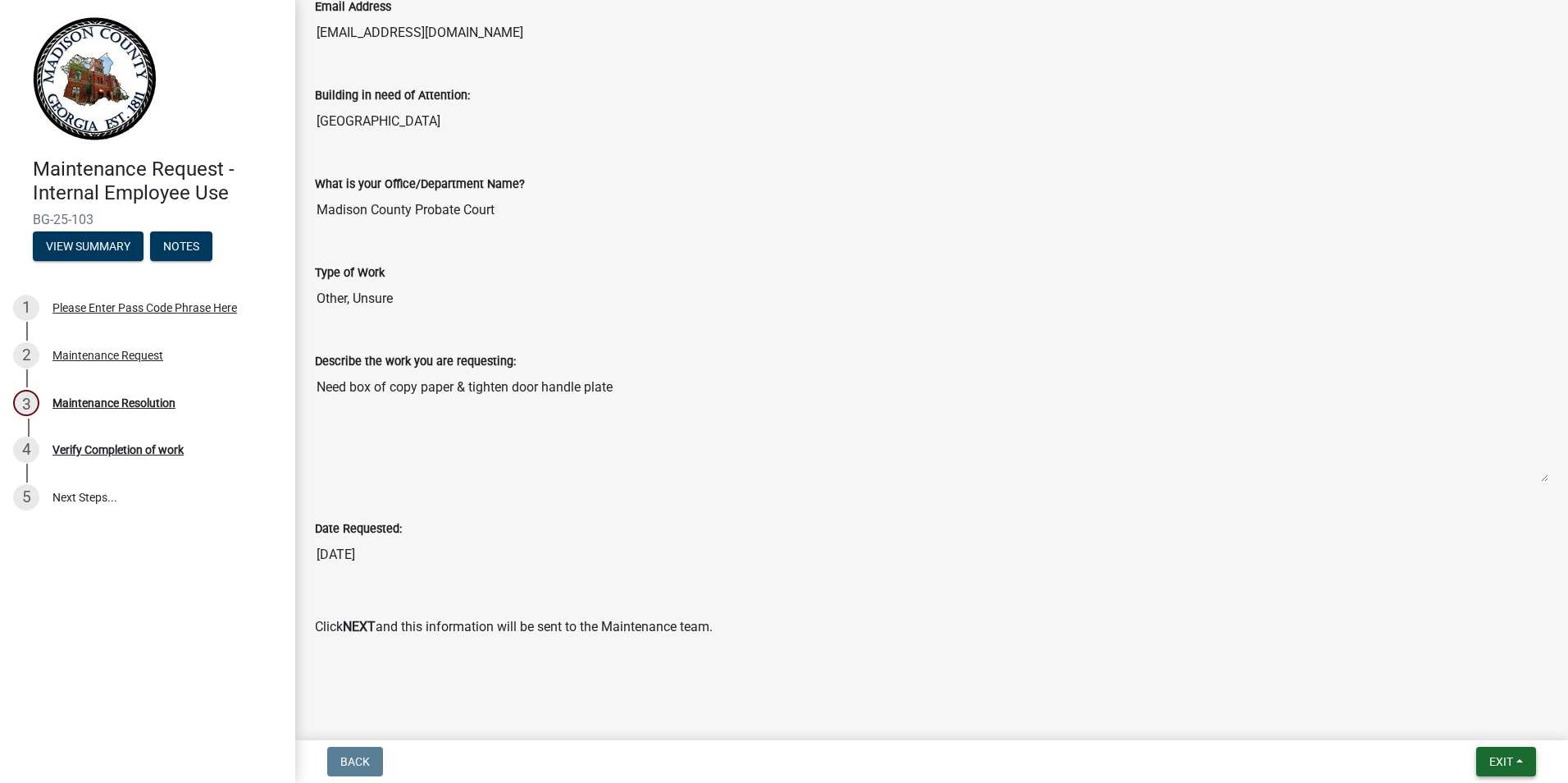
click at [1514, 758] on button "Exit" at bounding box center [1505, 761] width 60 height 29
